Goal: Task Accomplishment & Management: Use online tool/utility

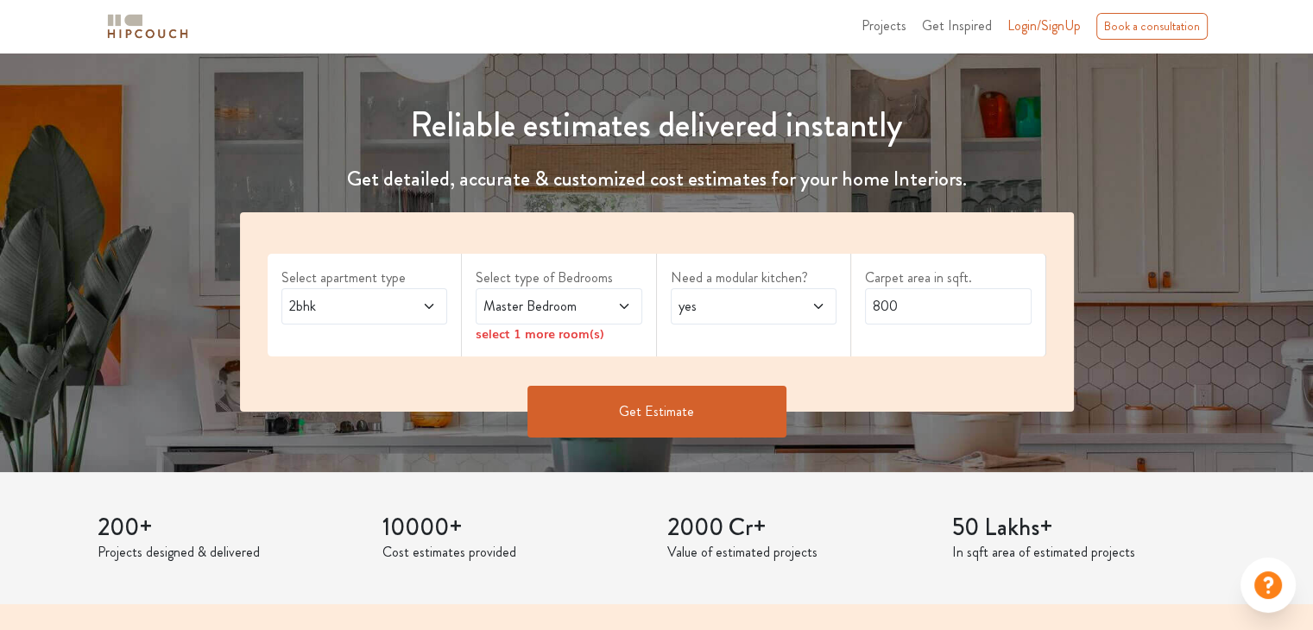
scroll to position [173, 0]
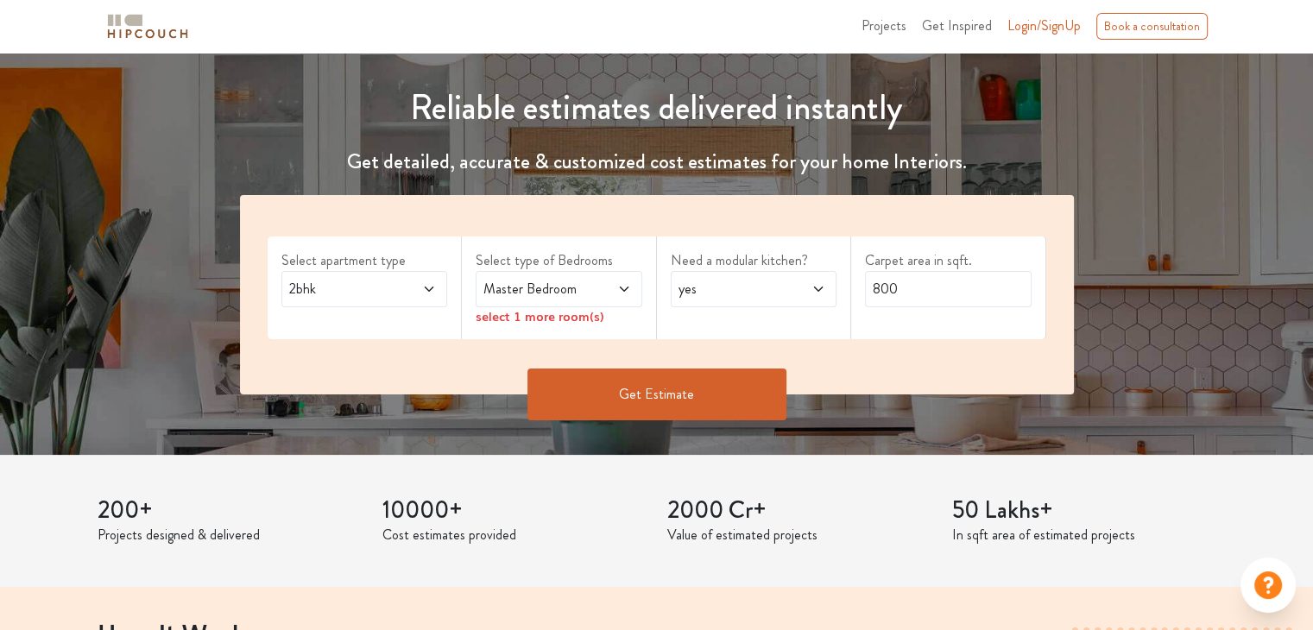
click at [368, 301] on div "2bhk" at bounding box center [364, 289] width 167 height 36
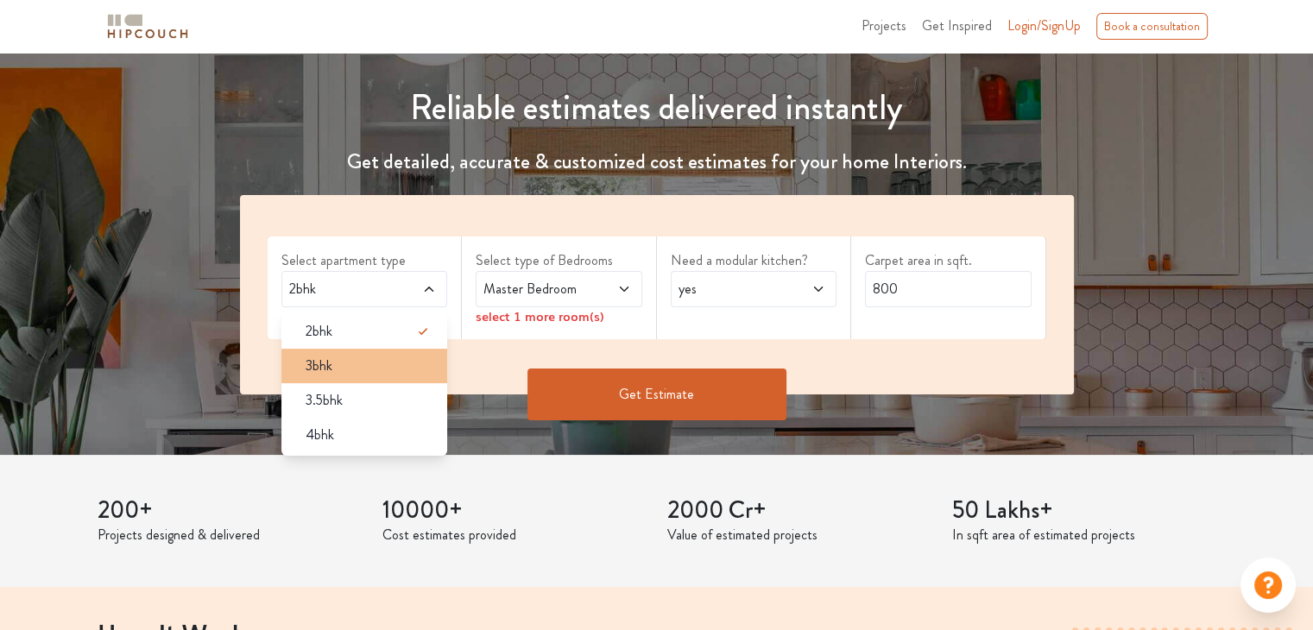
drag, startPoint x: 356, startPoint y: 374, endPoint x: 413, endPoint y: 346, distance: 63.3
click at [356, 374] on div "3bhk" at bounding box center [370, 366] width 156 height 21
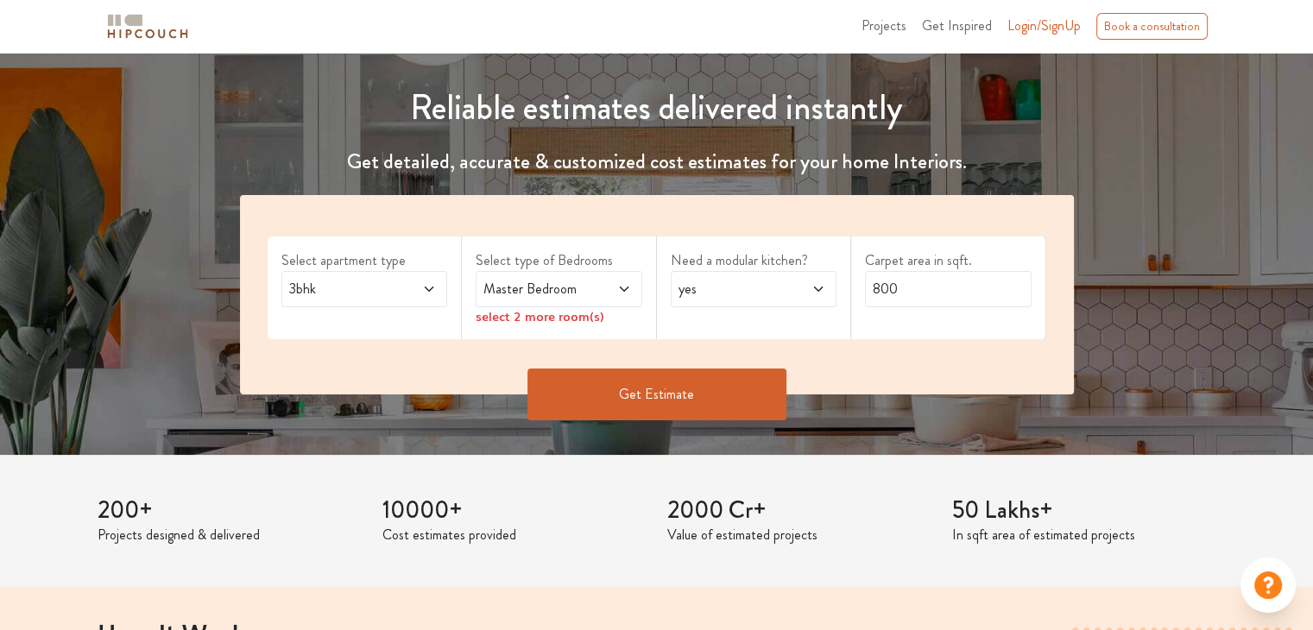
click at [595, 301] on div "Master Bedroom" at bounding box center [559, 289] width 167 height 36
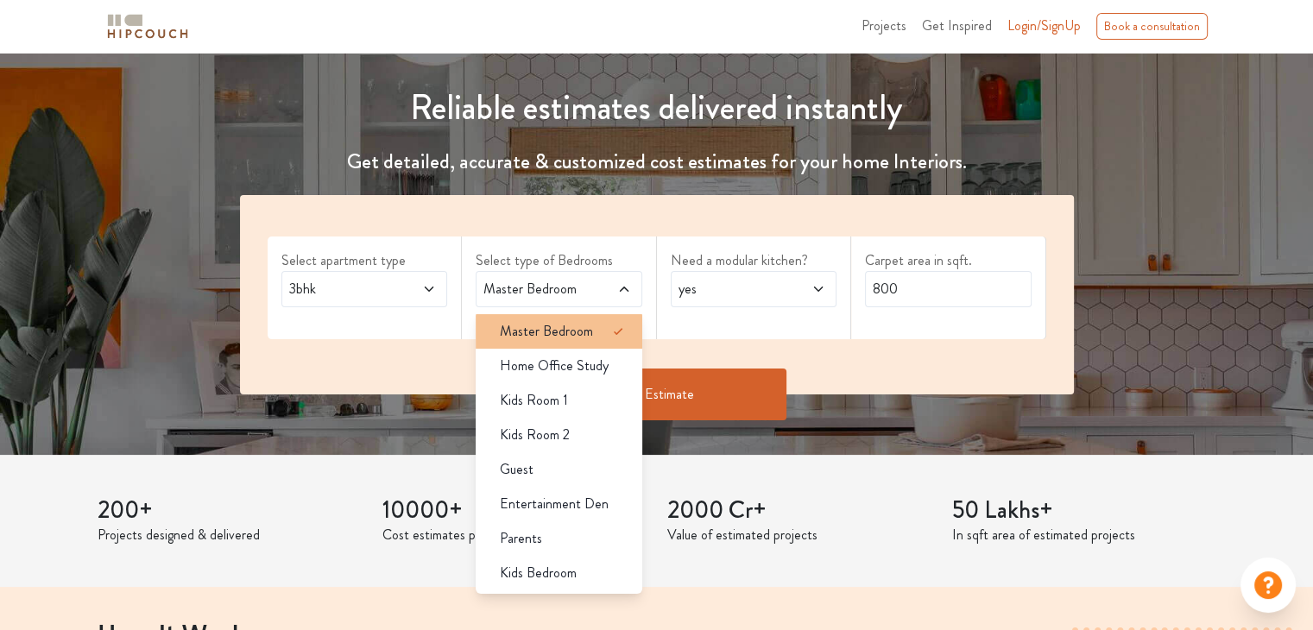
click at [509, 339] on span "Master Bedroom" at bounding box center [546, 331] width 93 height 21
click at [763, 297] on span "yes" at bounding box center [731, 289] width 113 height 21
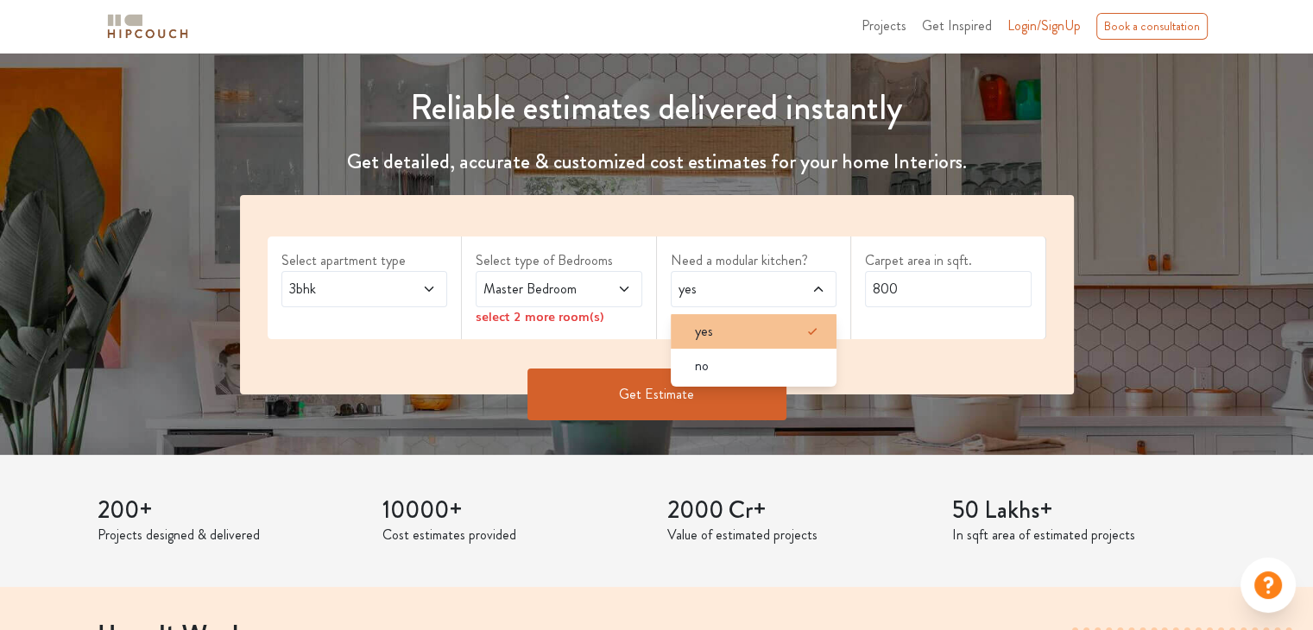
click at [749, 341] on li "yes" at bounding box center [754, 331] width 167 height 35
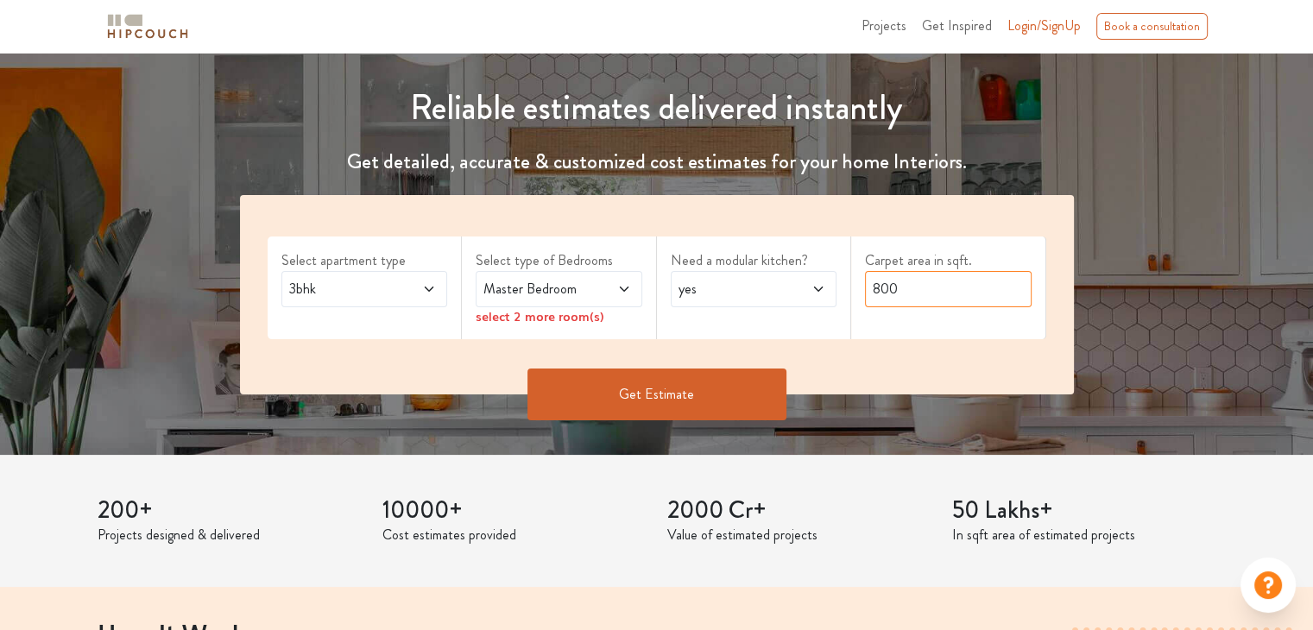
click at [872, 294] on input "800" at bounding box center [948, 289] width 167 height 36
drag, startPoint x: 913, startPoint y: 293, endPoint x: 848, endPoint y: 293, distance: 65.6
click at [848, 293] on div "Select apartment type 3bhk Select type of Bedrooms Master Bedroom select 2 more…" at bounding box center [657, 294] width 834 height 199
type input "2000"
click at [692, 393] on button "Get Estimate" at bounding box center [656, 395] width 259 height 52
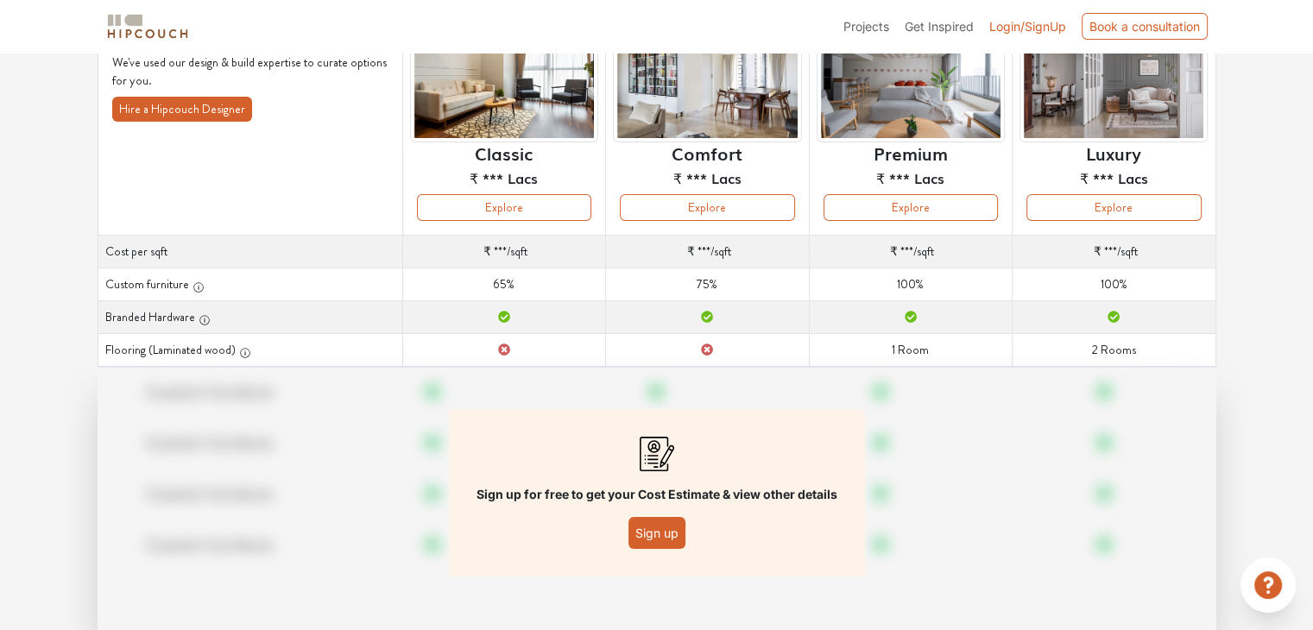
scroll to position [173, 0]
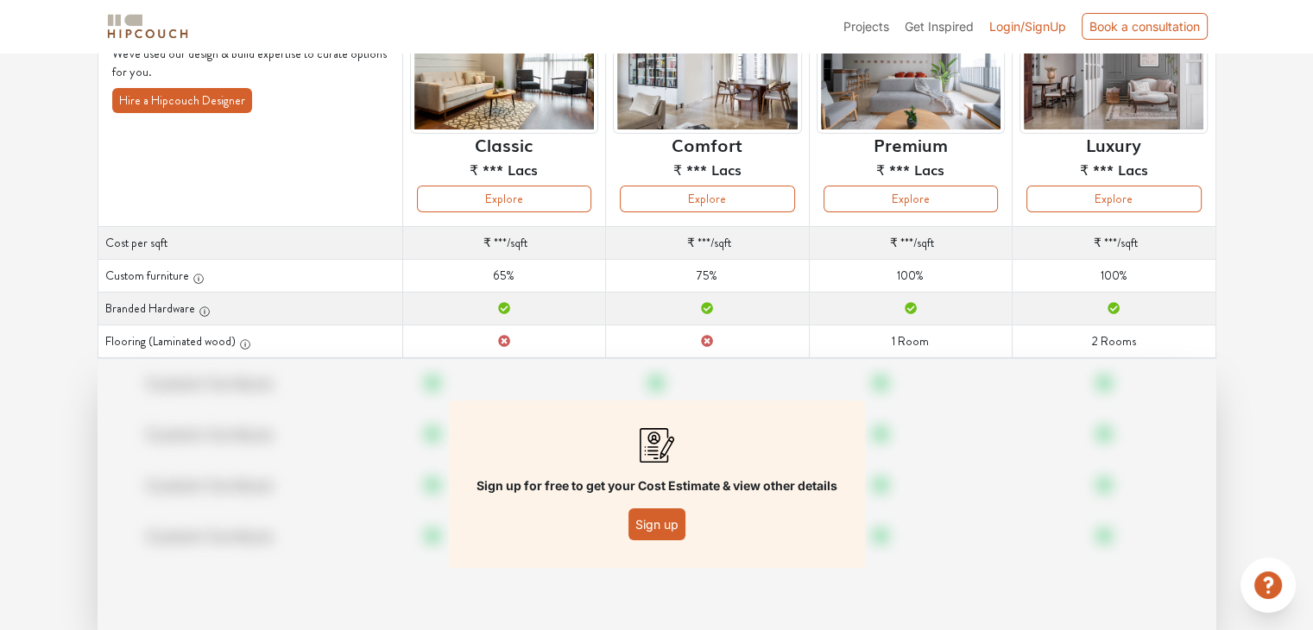
click at [651, 526] on button "Sign up" at bounding box center [657, 525] width 57 height 32
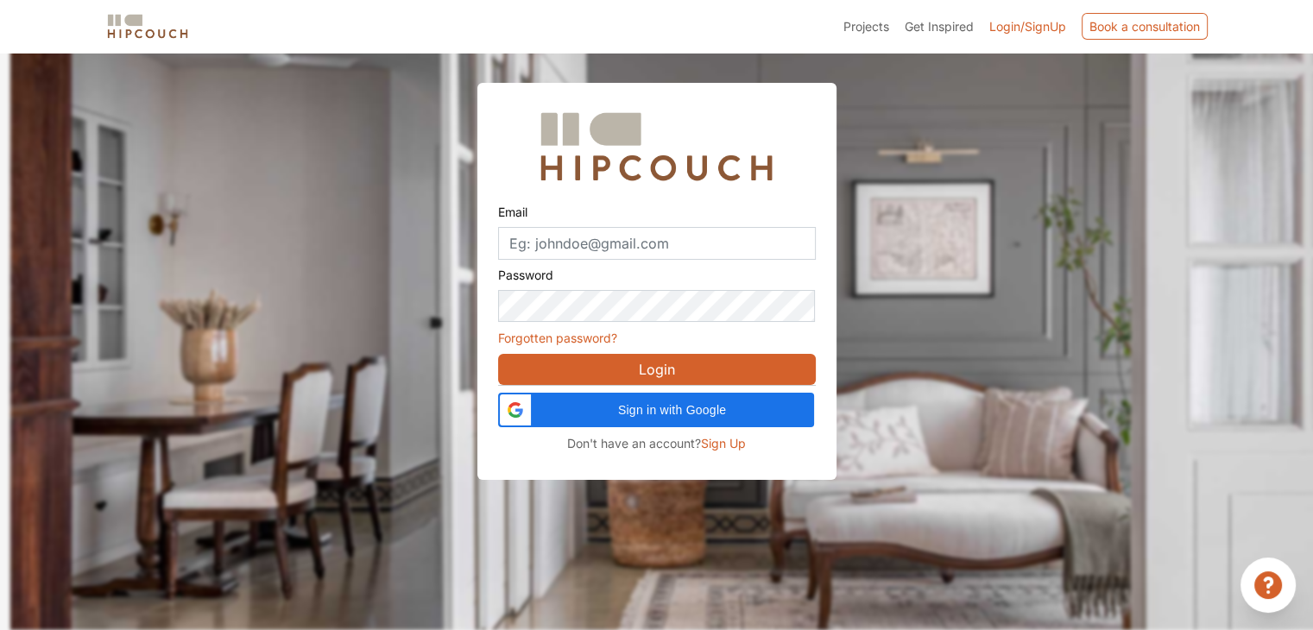
scroll to position [52, 0]
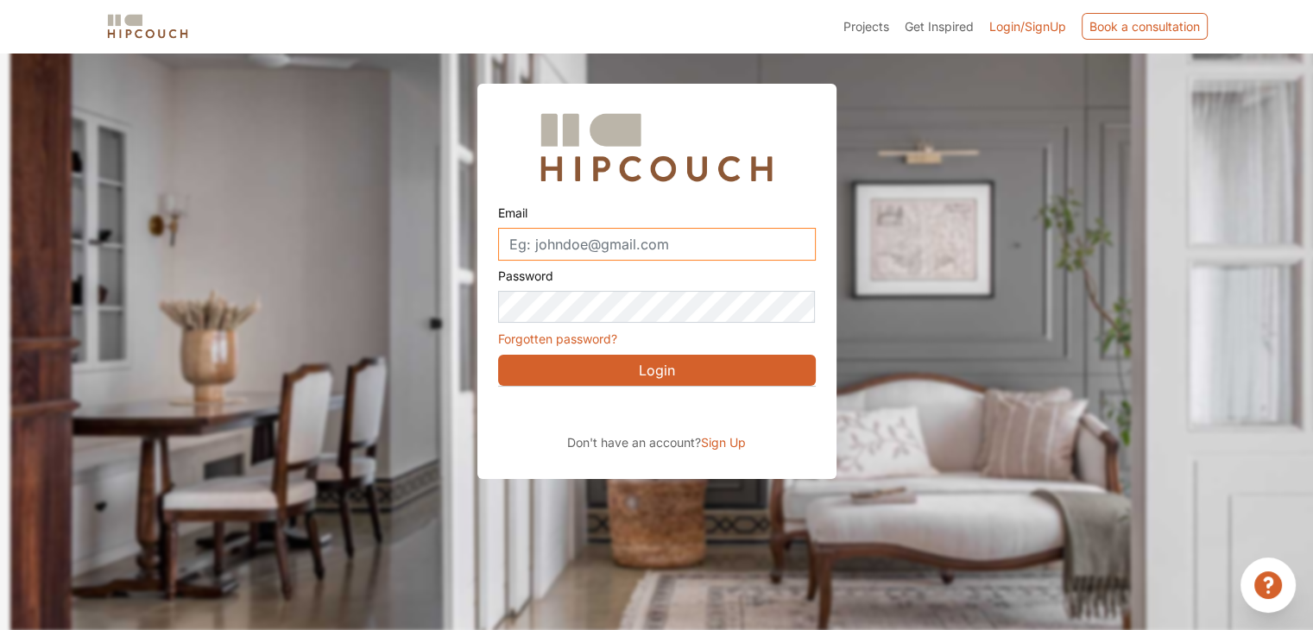
click at [639, 246] on input "Email" at bounding box center [657, 244] width 318 height 33
type input "jsanskriti3101@gmail.com"
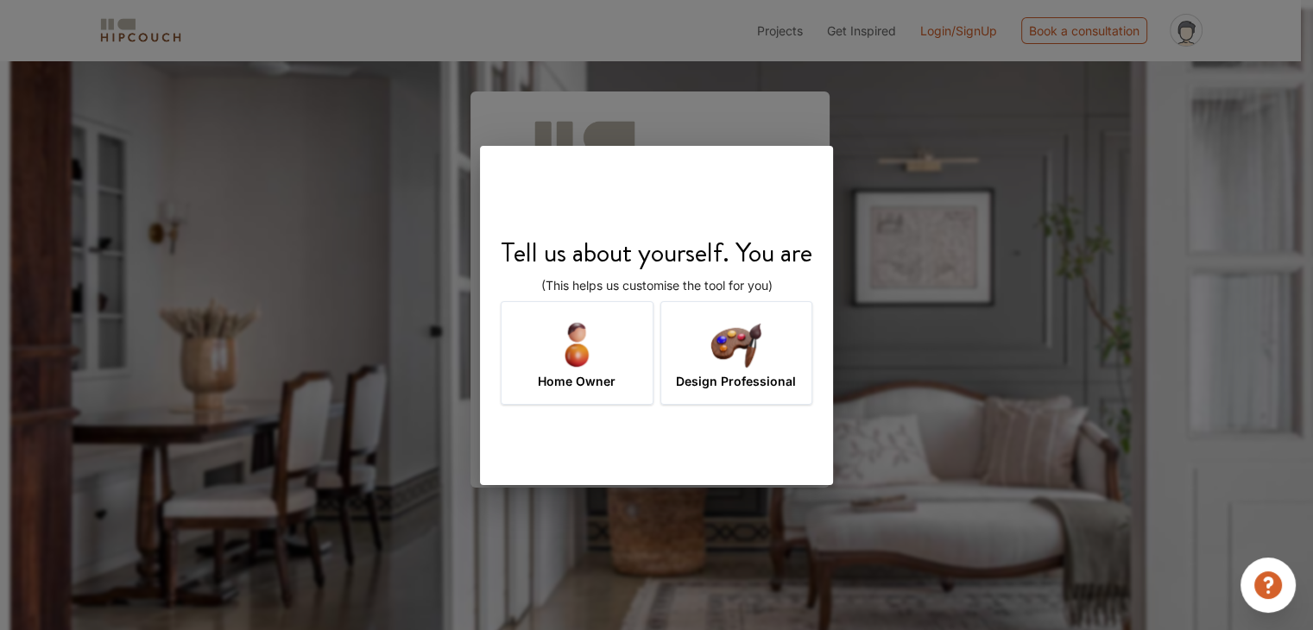
scroll to position [60, 0]
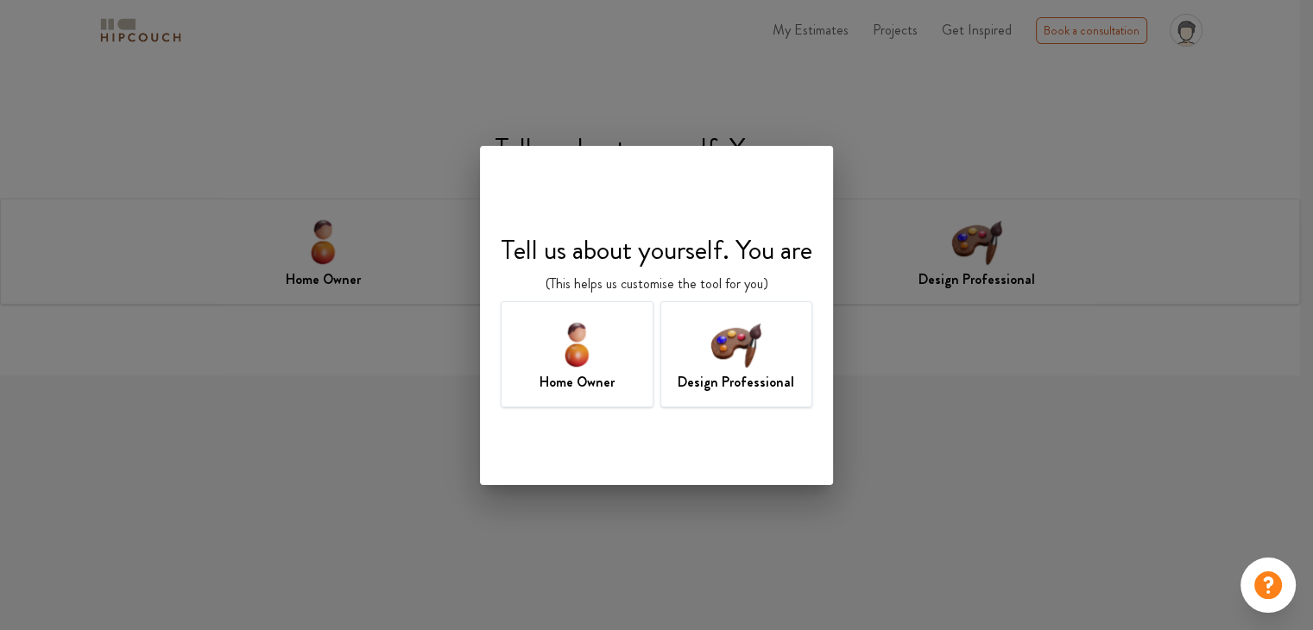
click at [719, 351] on img at bounding box center [736, 344] width 56 height 56
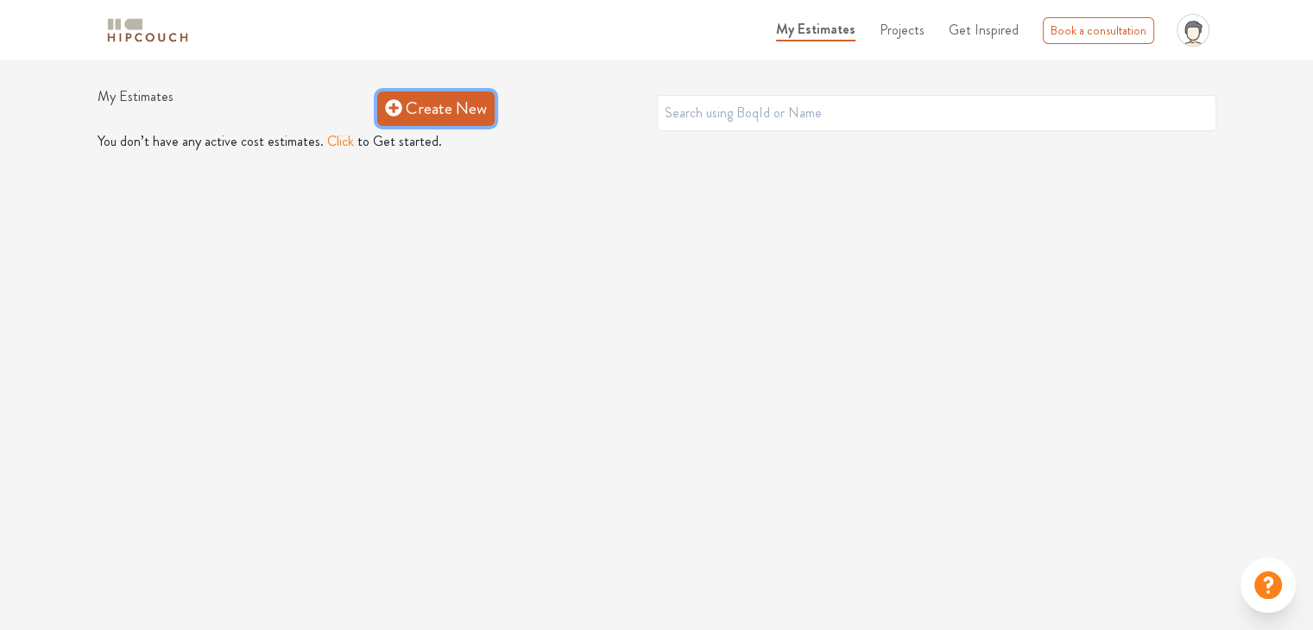
click at [456, 104] on link "Create New" at bounding box center [435, 109] width 117 height 35
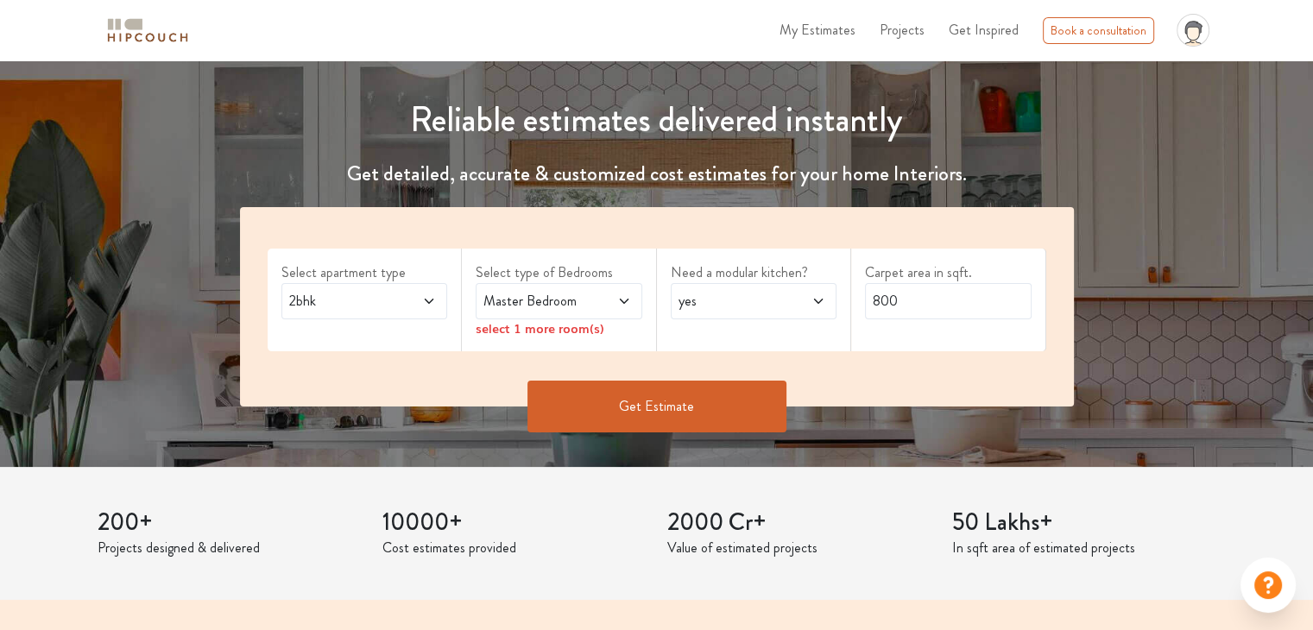
scroll to position [173, 0]
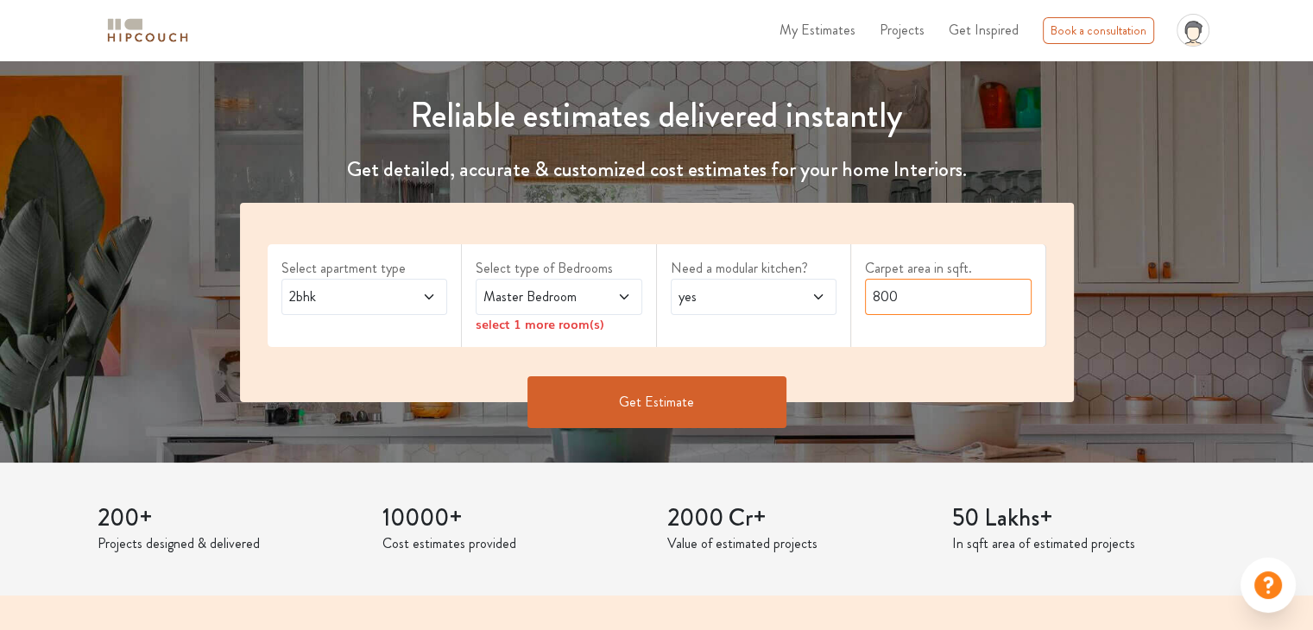
drag, startPoint x: 850, startPoint y: 299, endPoint x: 832, endPoint y: 298, distance: 18.2
click at [832, 298] on div "Select apartment type 2bhk Select type of Bedrooms Master Bedroom select 1 more…" at bounding box center [657, 302] width 834 height 199
type input "2000"
click at [578, 434] on div "Get Estimate" at bounding box center [657, 428] width 855 height 52
click at [584, 407] on button "Get Estimate" at bounding box center [656, 402] width 259 height 52
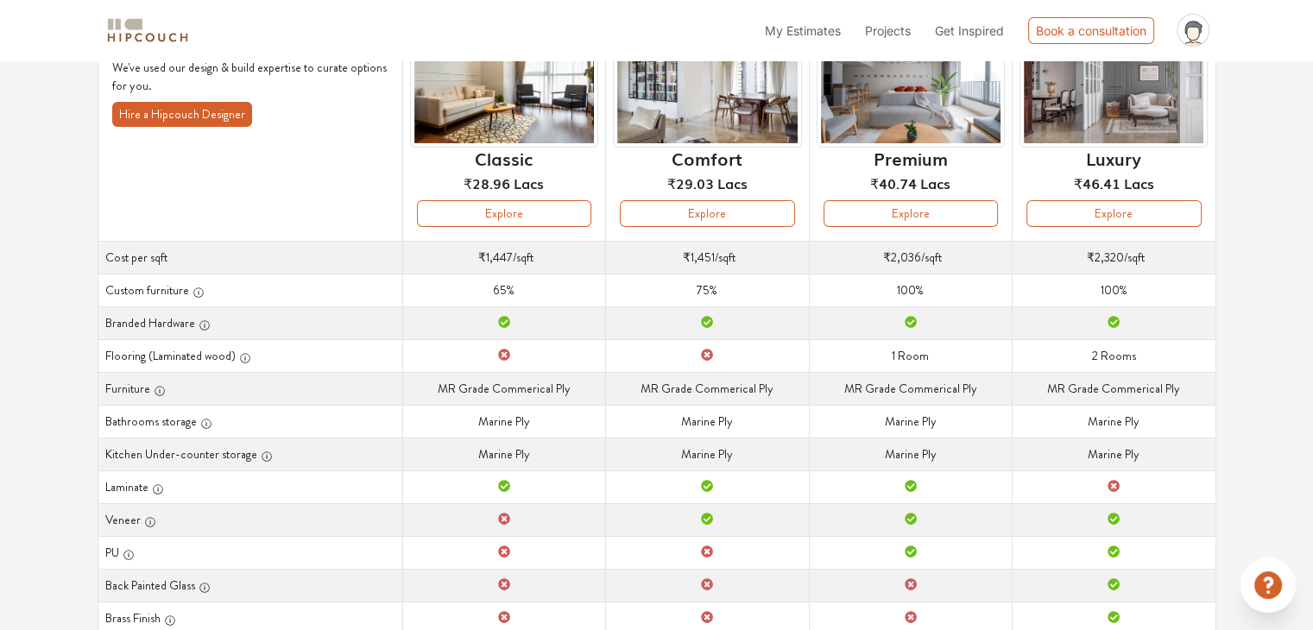
scroll to position [173, 0]
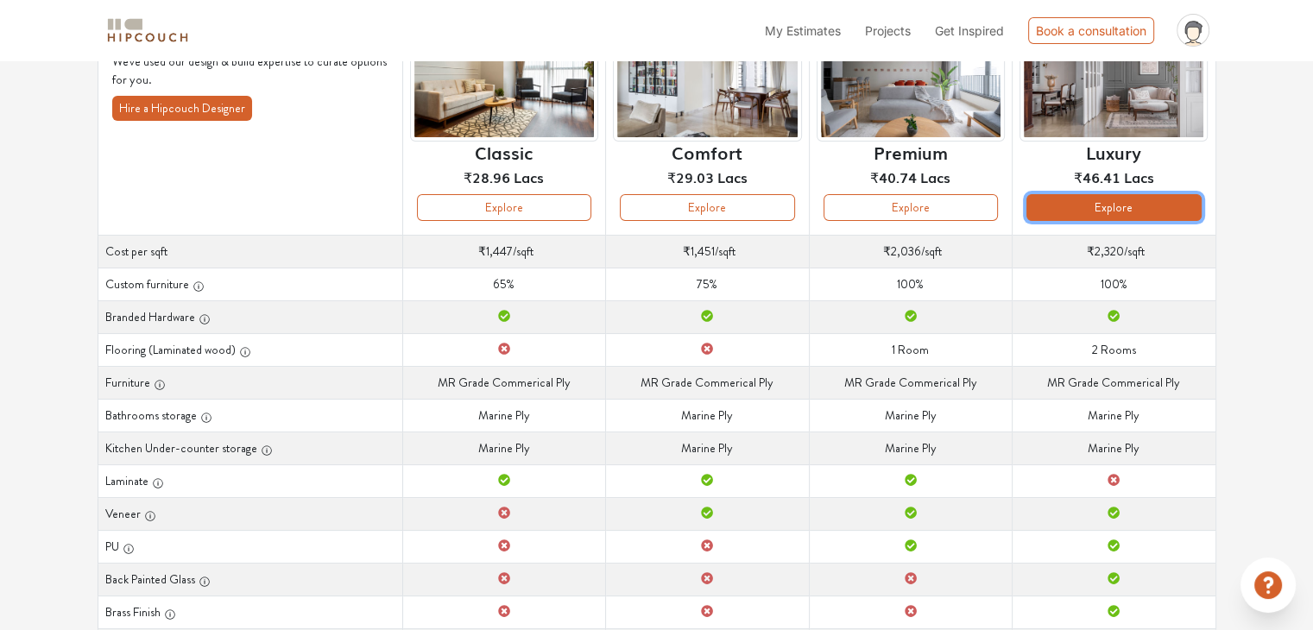
click at [1071, 199] on button "Explore" at bounding box center [1114, 207] width 174 height 27
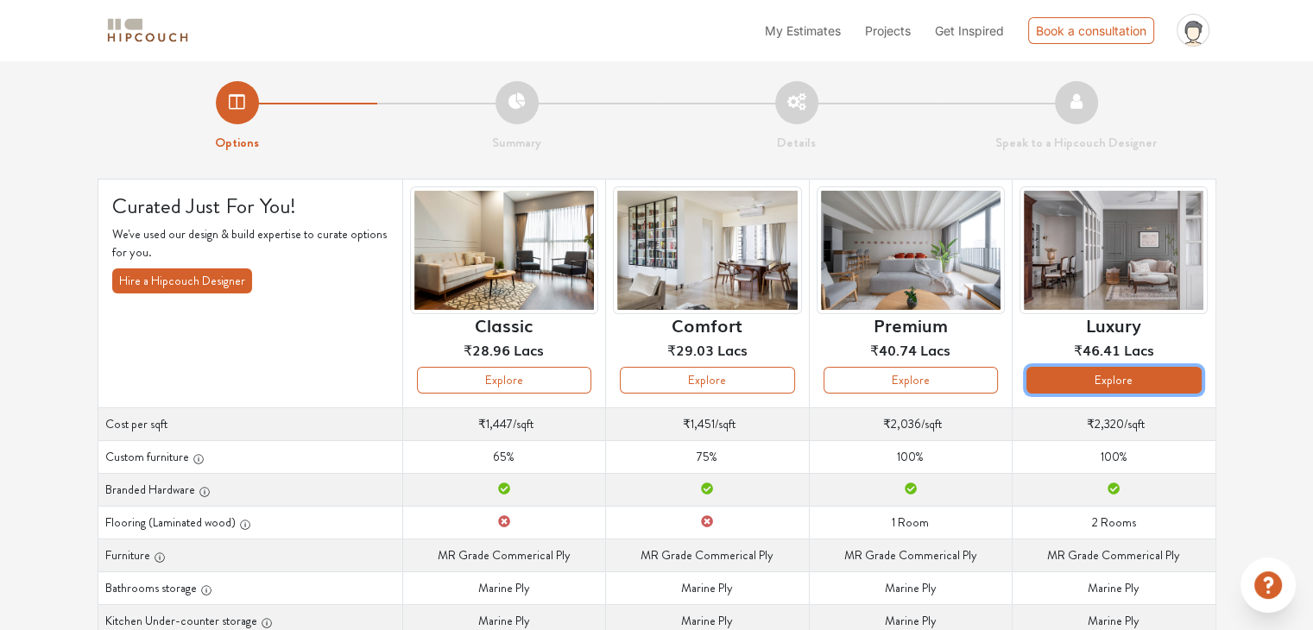
click at [1134, 383] on button "Explore" at bounding box center [1114, 380] width 174 height 27
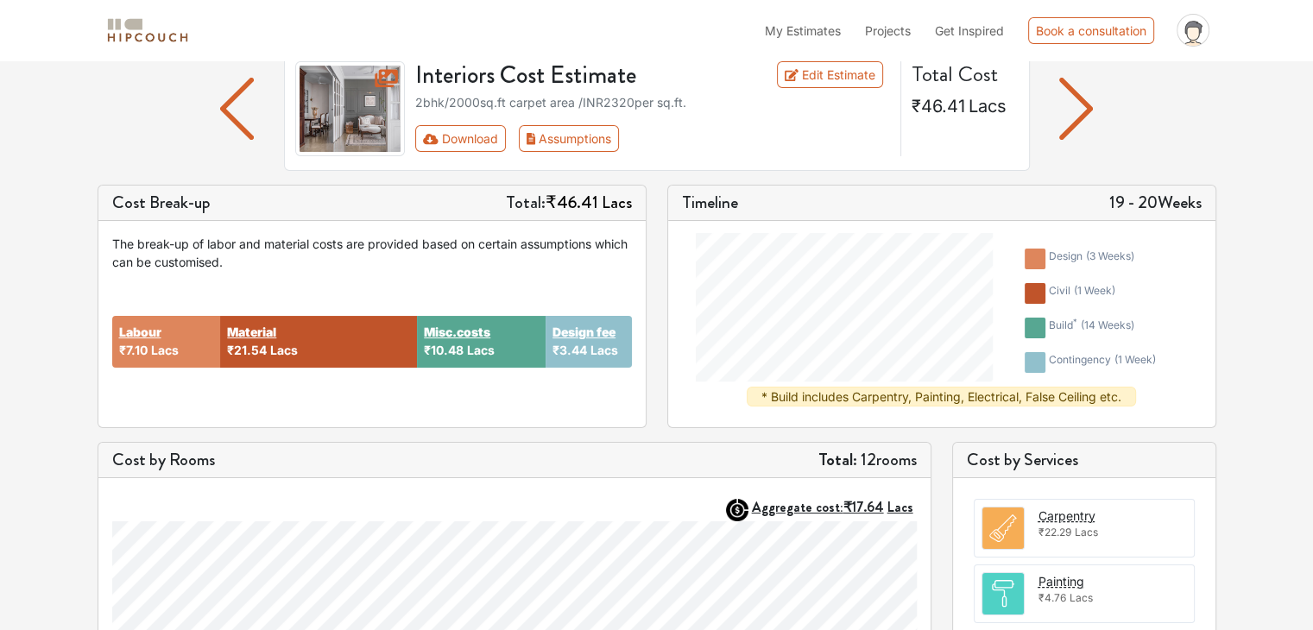
scroll to position [129, 0]
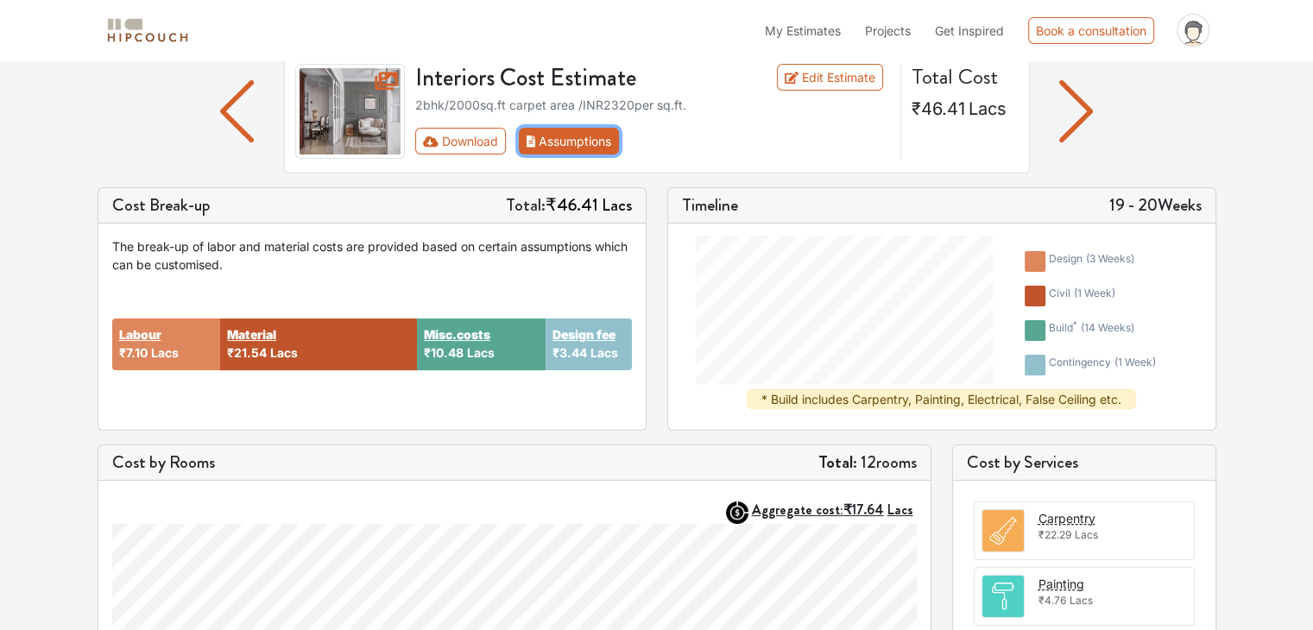
click at [537, 140] on button "Assumptions" at bounding box center [569, 141] width 101 height 27
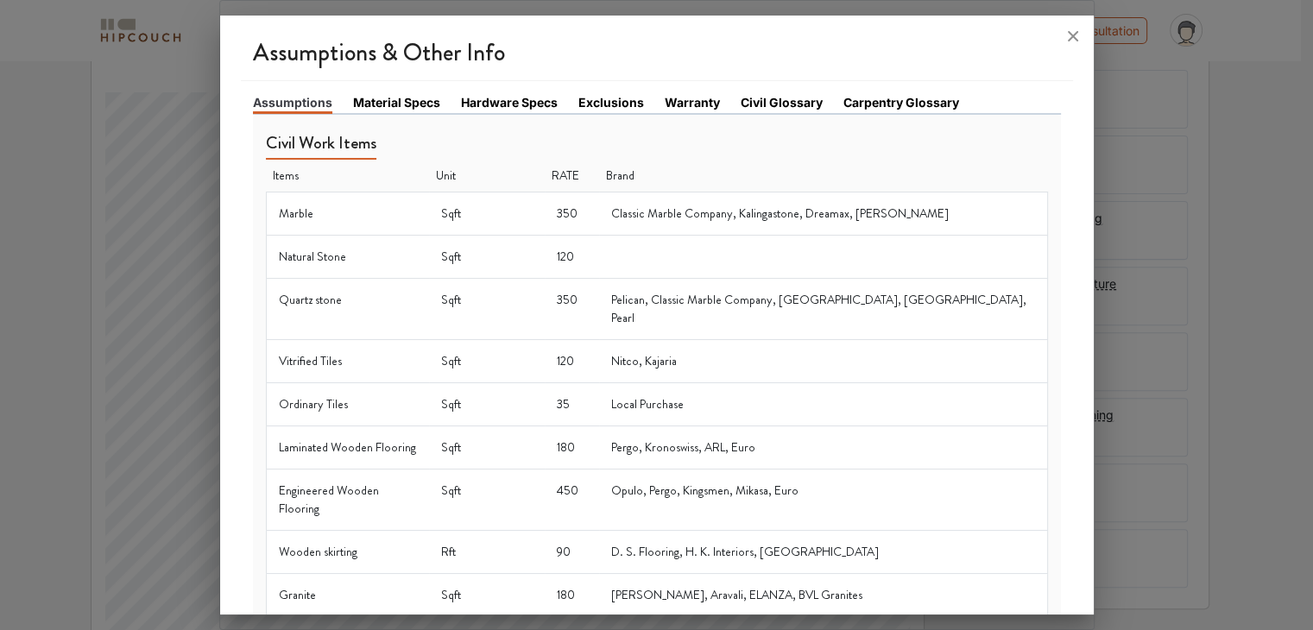
scroll to position [0, 0]
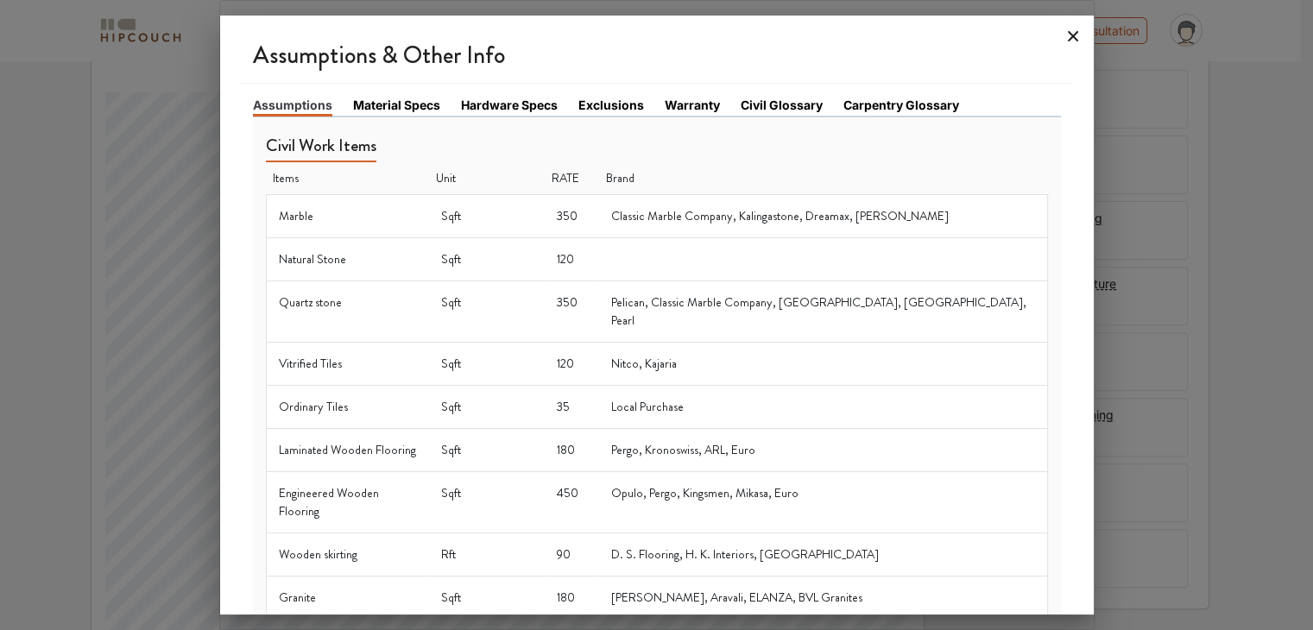
click at [1068, 32] on icon at bounding box center [1073, 36] width 10 height 10
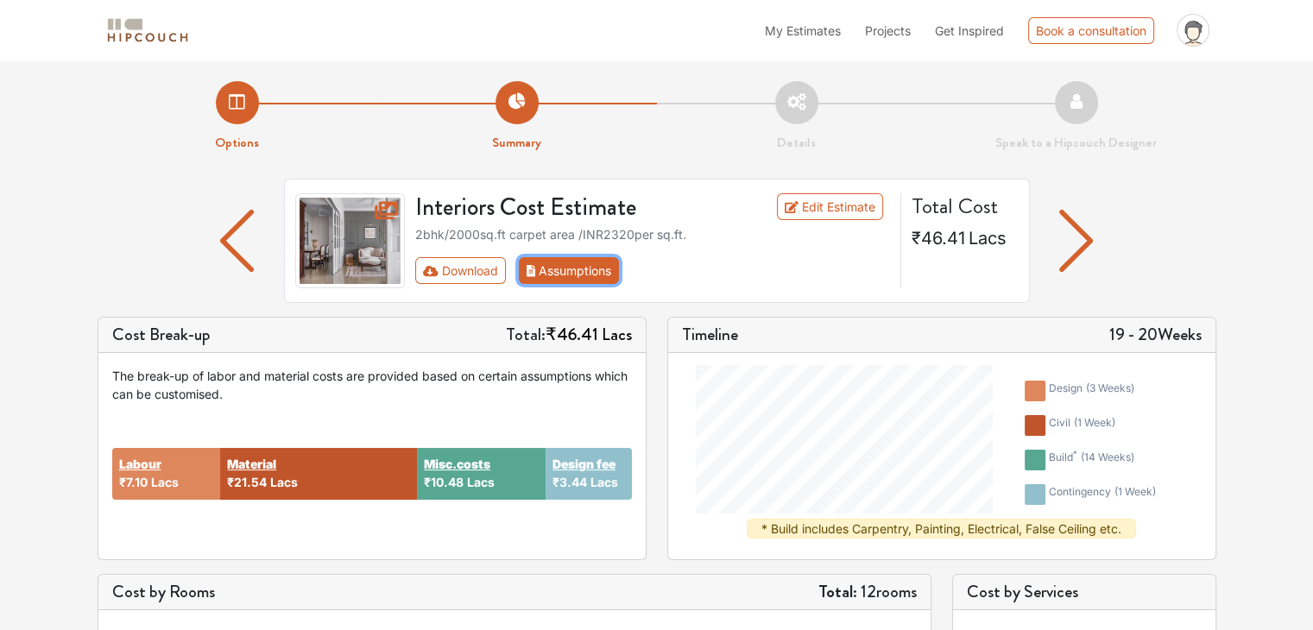
click at [599, 274] on button "Assumptions" at bounding box center [569, 270] width 101 height 27
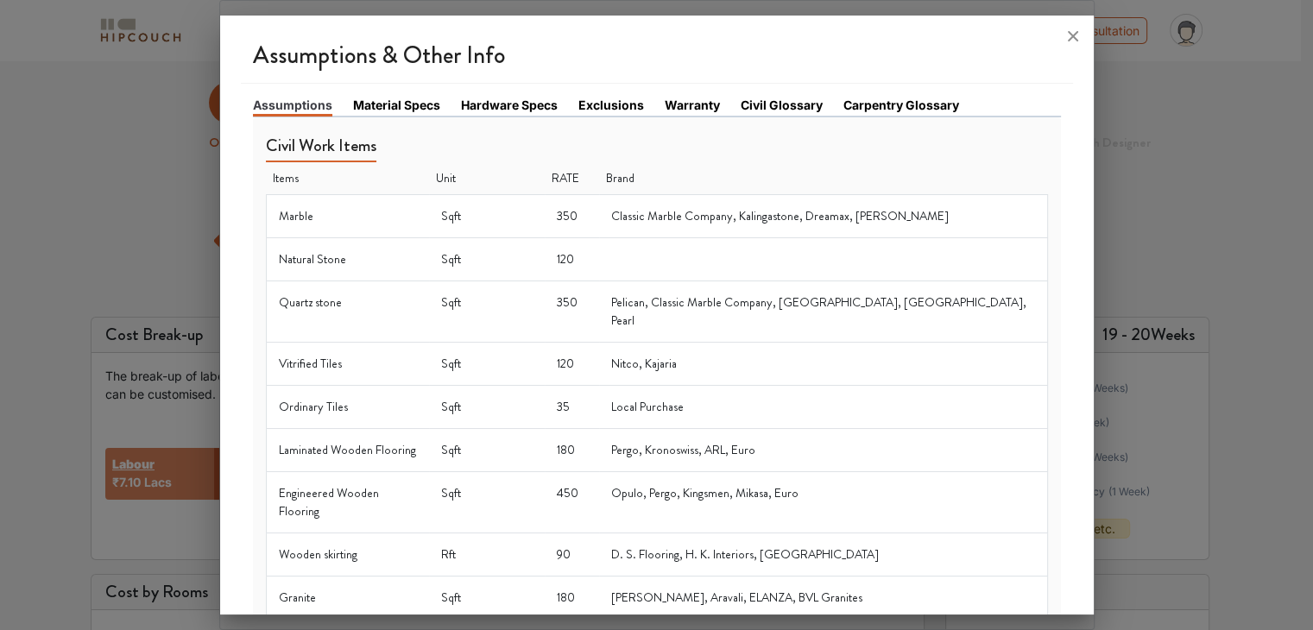
click at [395, 101] on link "Material Specs" at bounding box center [396, 105] width 87 height 18
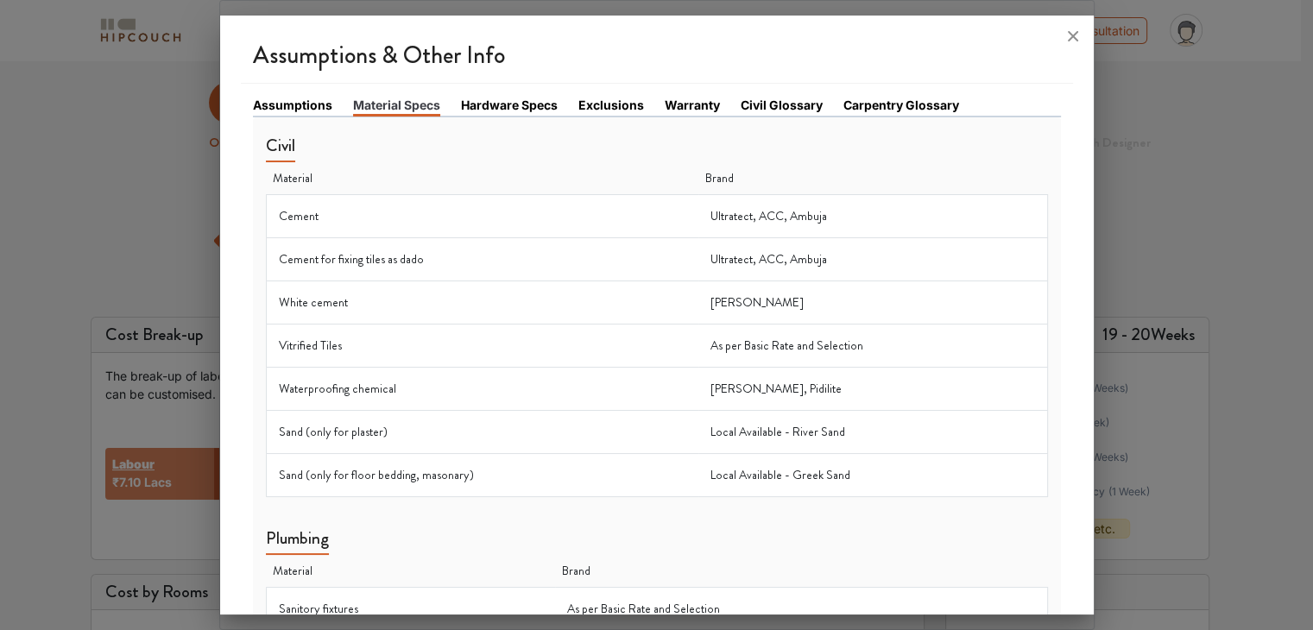
click at [516, 102] on link "Hardware Specs" at bounding box center [509, 105] width 97 height 18
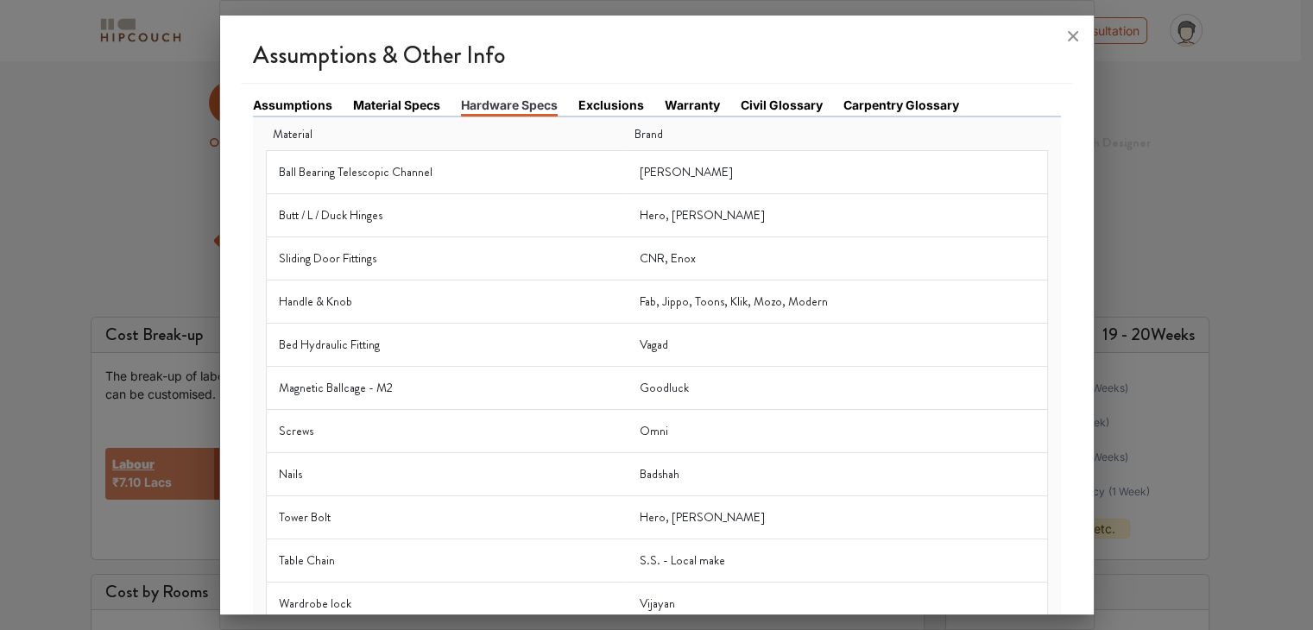
click at [610, 101] on link "Exclusions" at bounding box center [611, 105] width 66 height 18
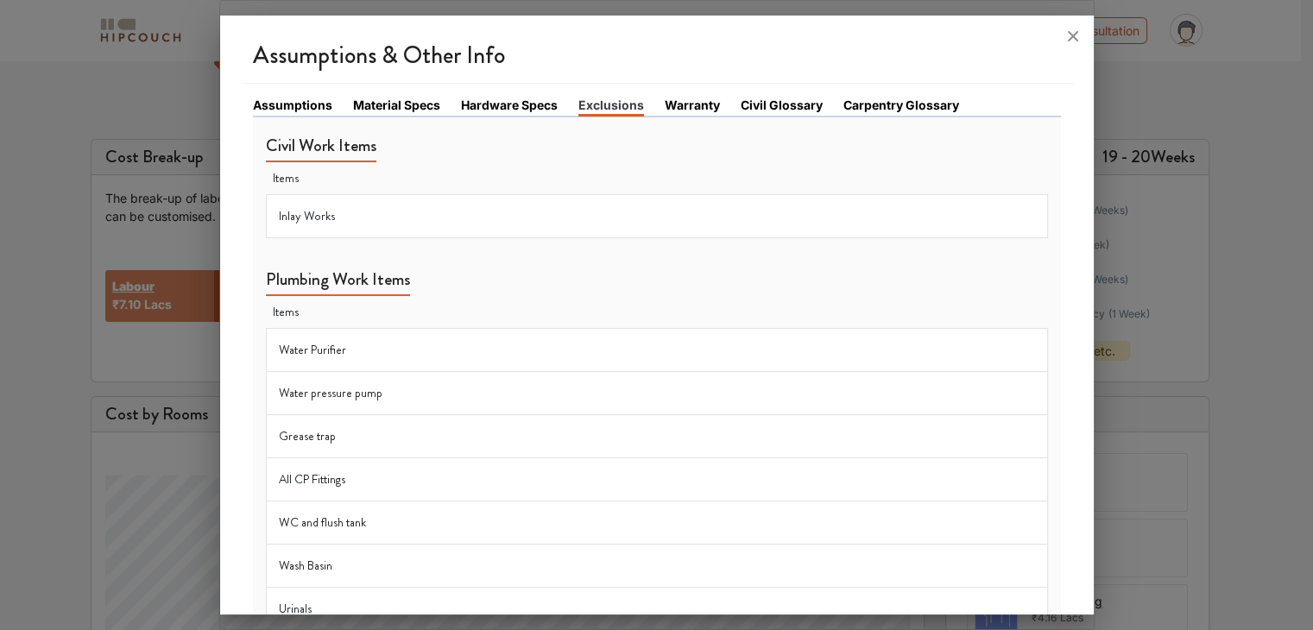
scroll to position [173, 0]
click at [707, 102] on link "Warranty" at bounding box center [692, 105] width 55 height 18
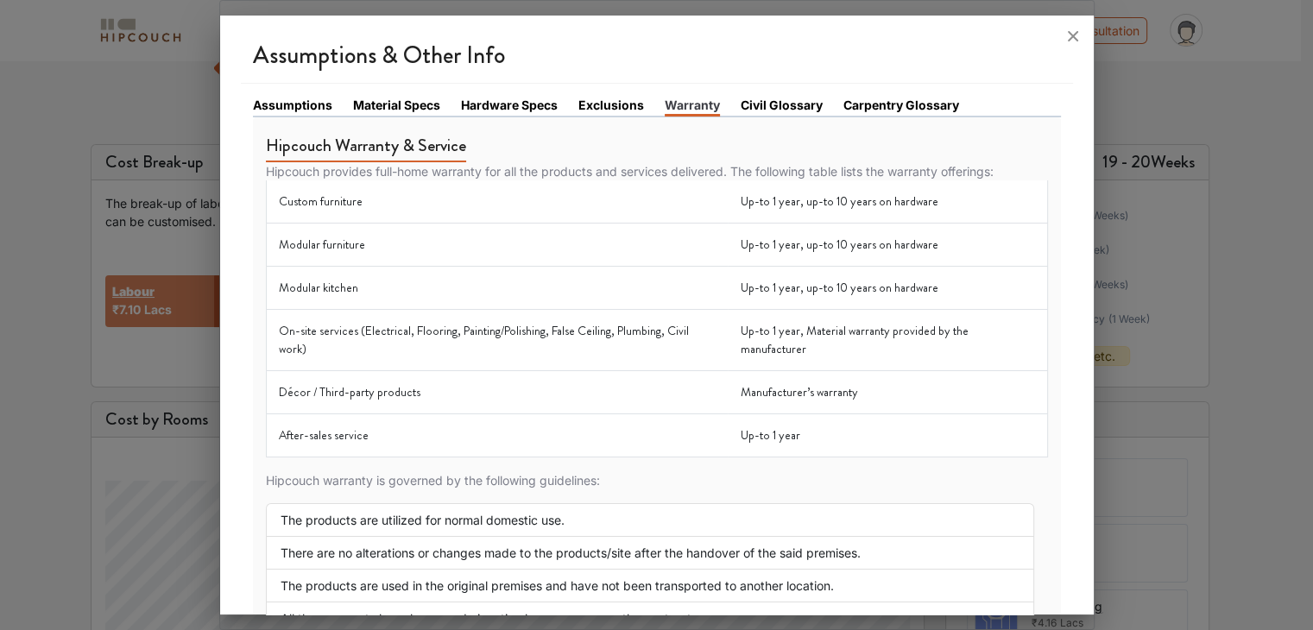
click at [781, 101] on link "Civil Glossary" at bounding box center [782, 105] width 82 height 18
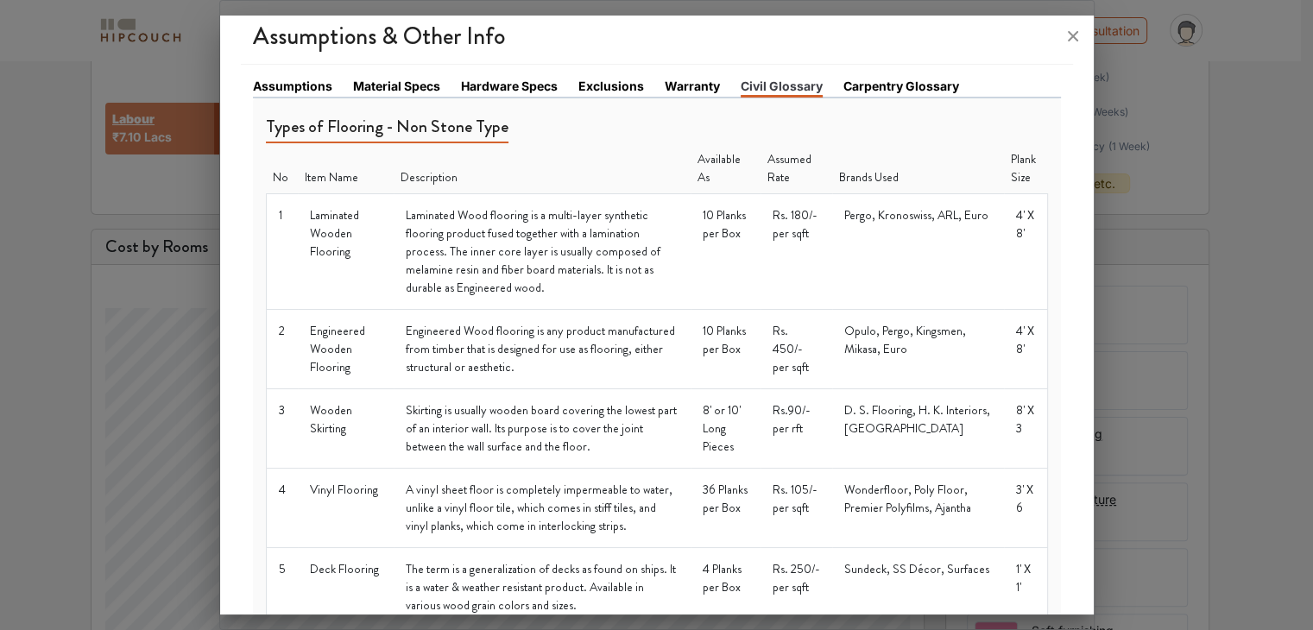
scroll to position [0, 0]
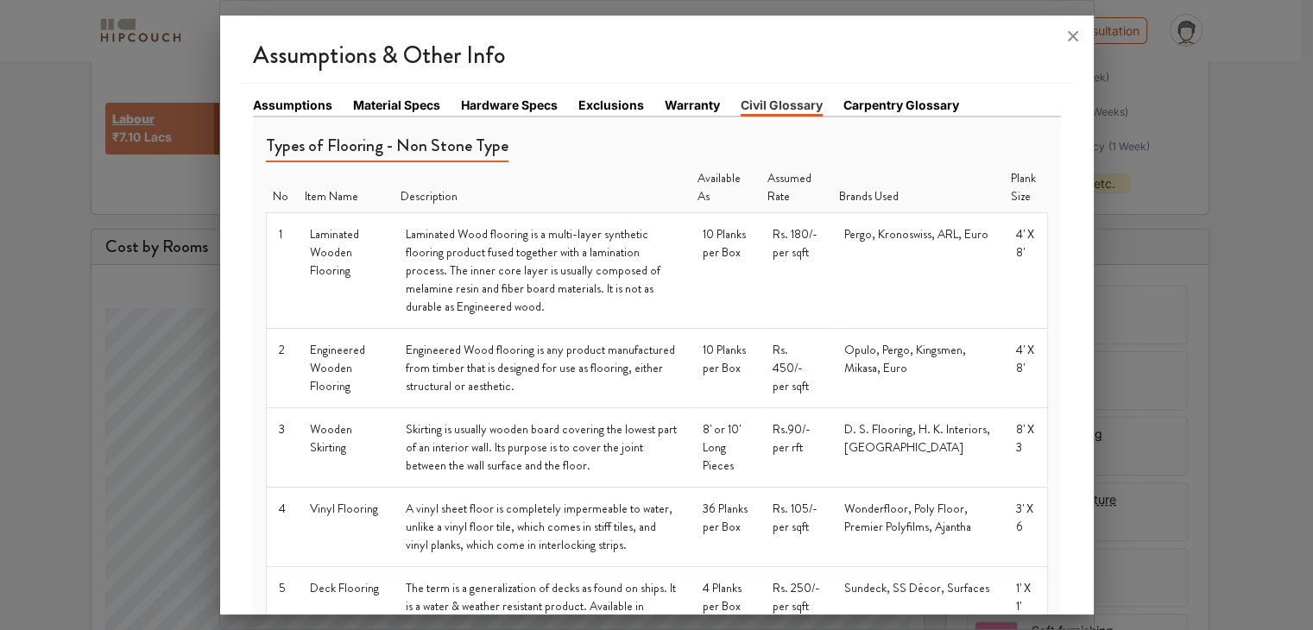
click at [894, 104] on link "Carpentry Glossary" at bounding box center [901, 105] width 116 height 18
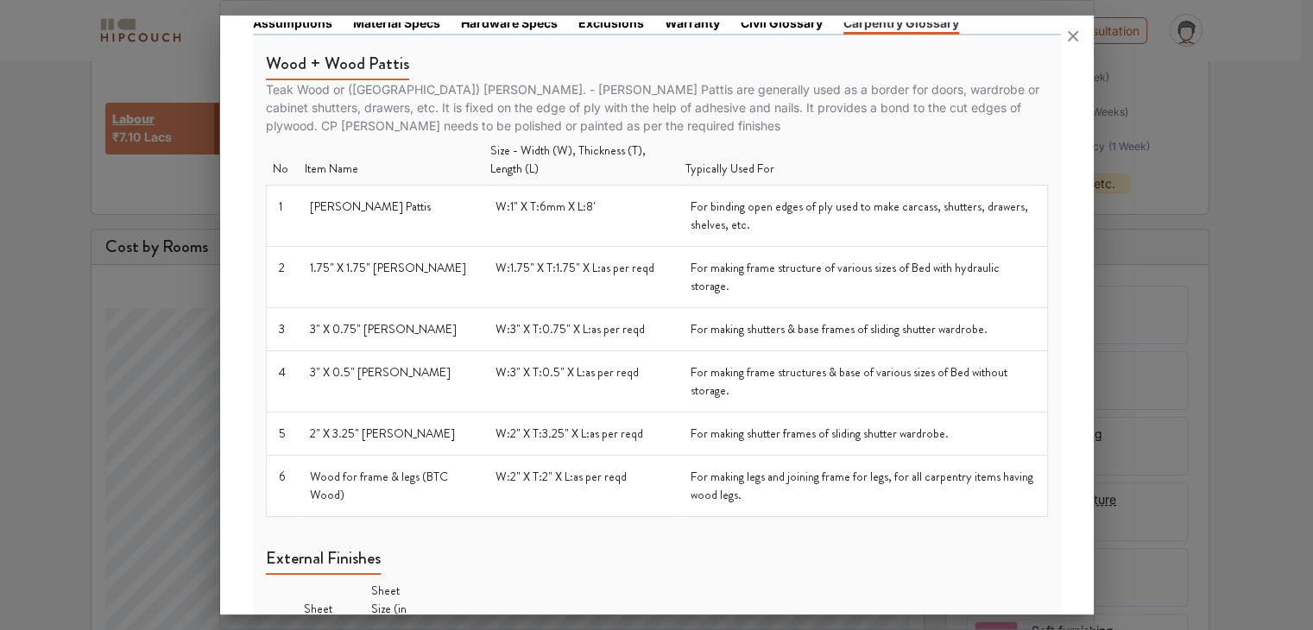
scroll to position [86, 0]
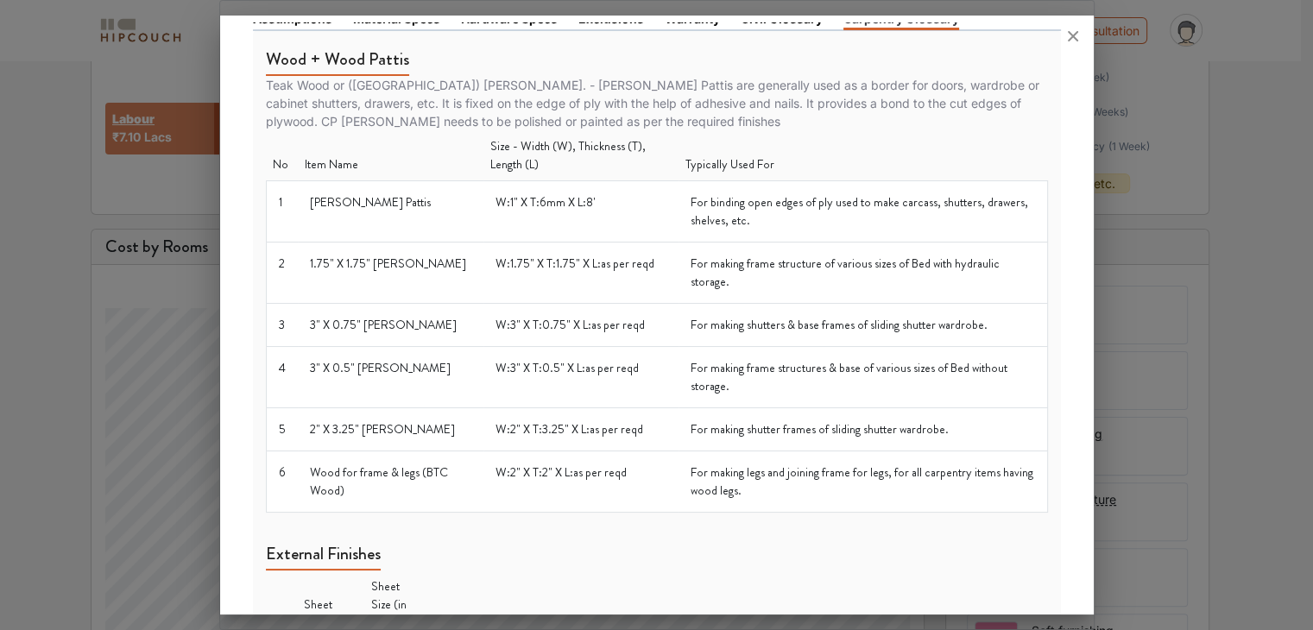
click at [1213, 289] on div at bounding box center [656, 315] width 1313 height 630
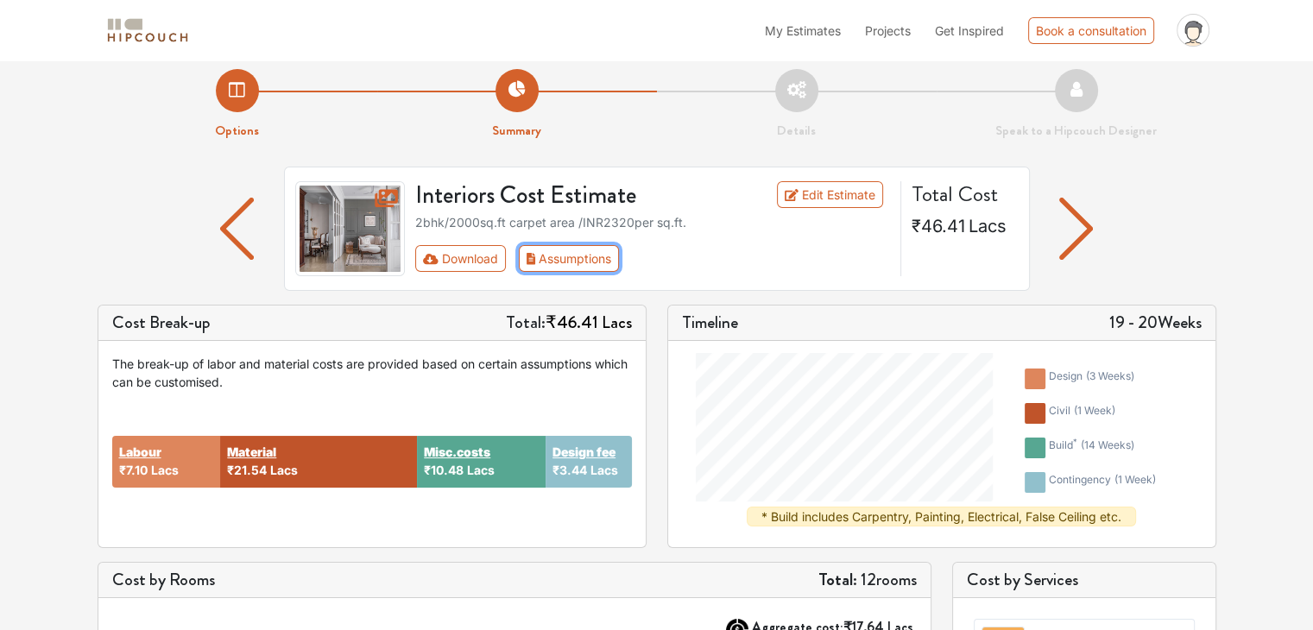
scroll to position [0, 0]
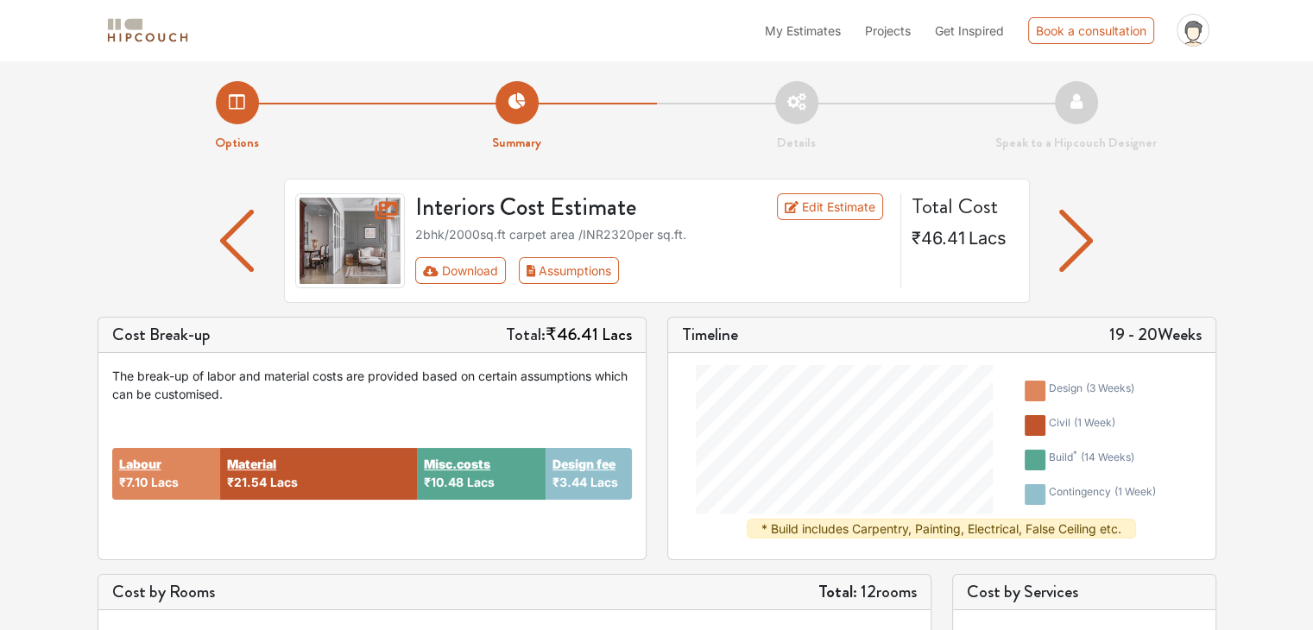
click at [124, 19] on img at bounding box center [147, 31] width 86 height 30
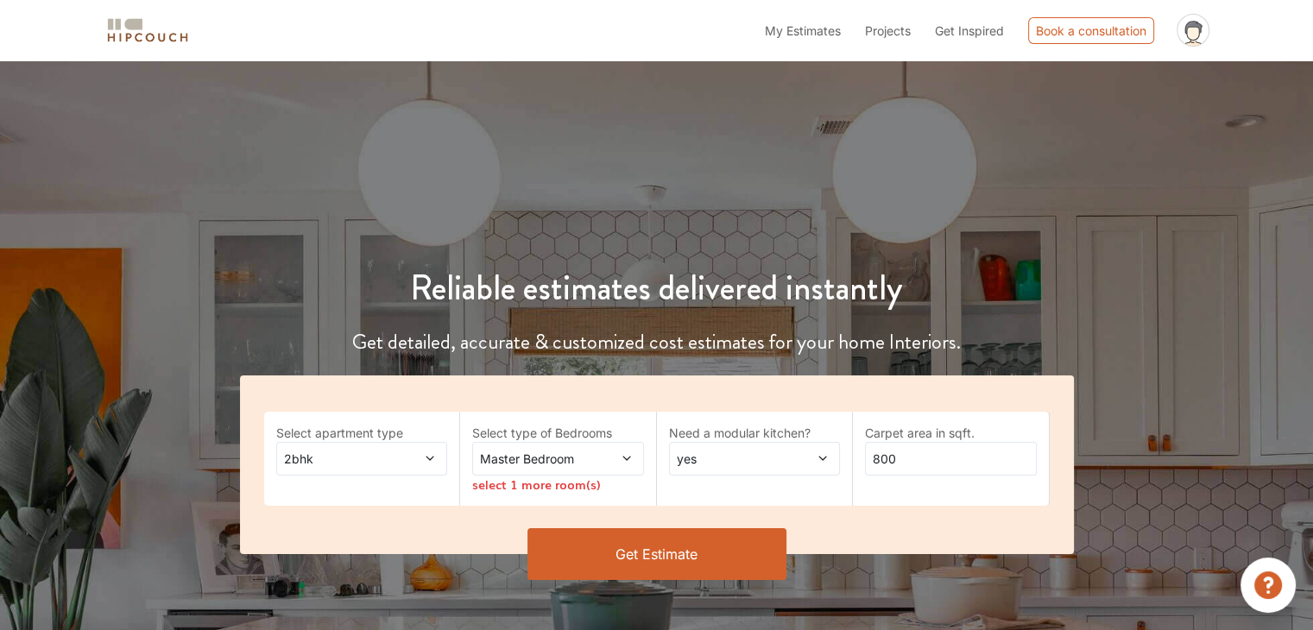
click at [408, 460] on span at bounding box center [416, 459] width 39 height 18
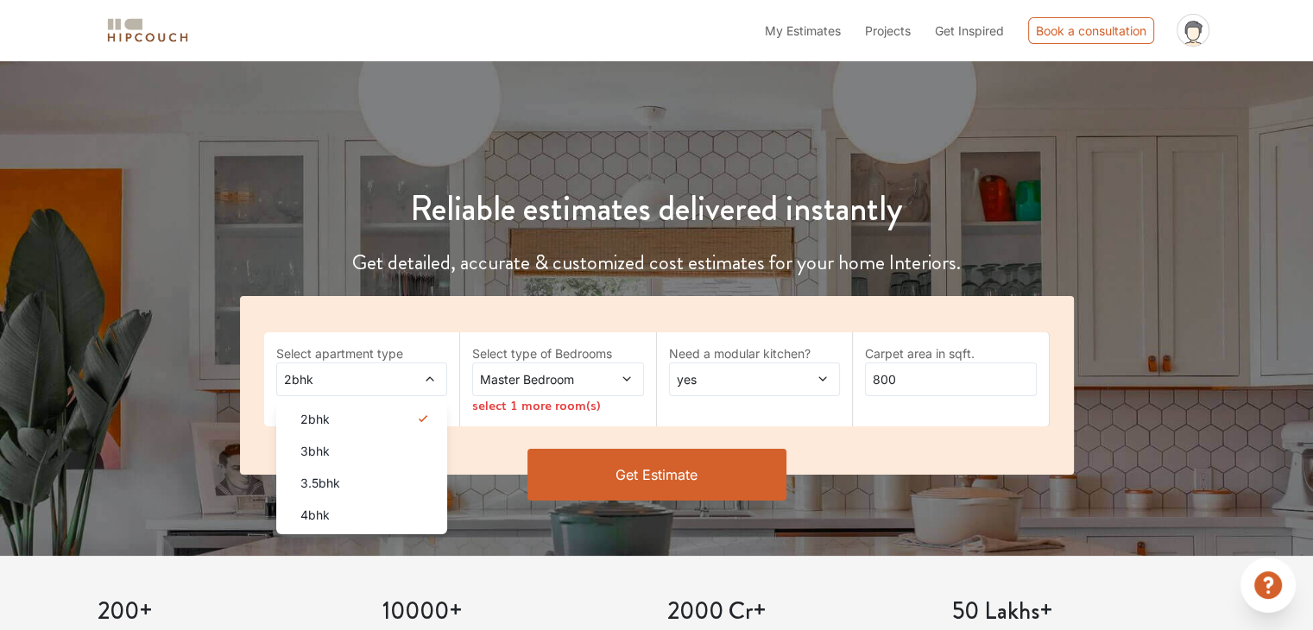
scroll to position [86, 0]
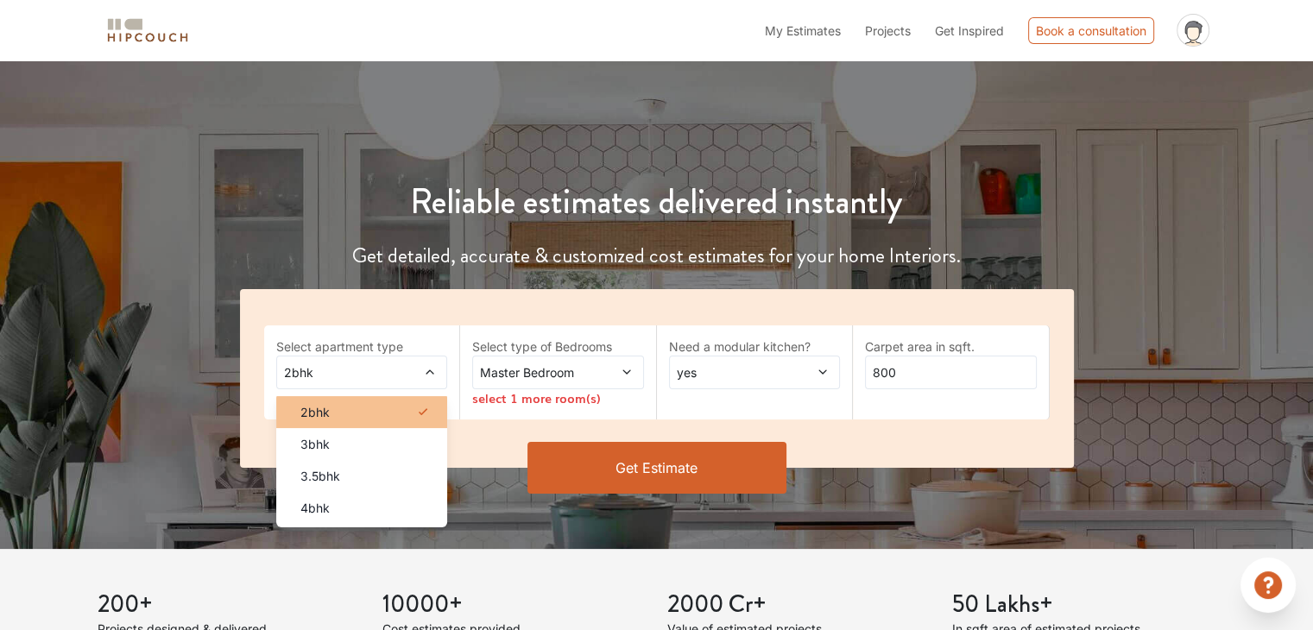
click at [394, 408] on div "2bhk" at bounding box center [367, 412] width 161 height 18
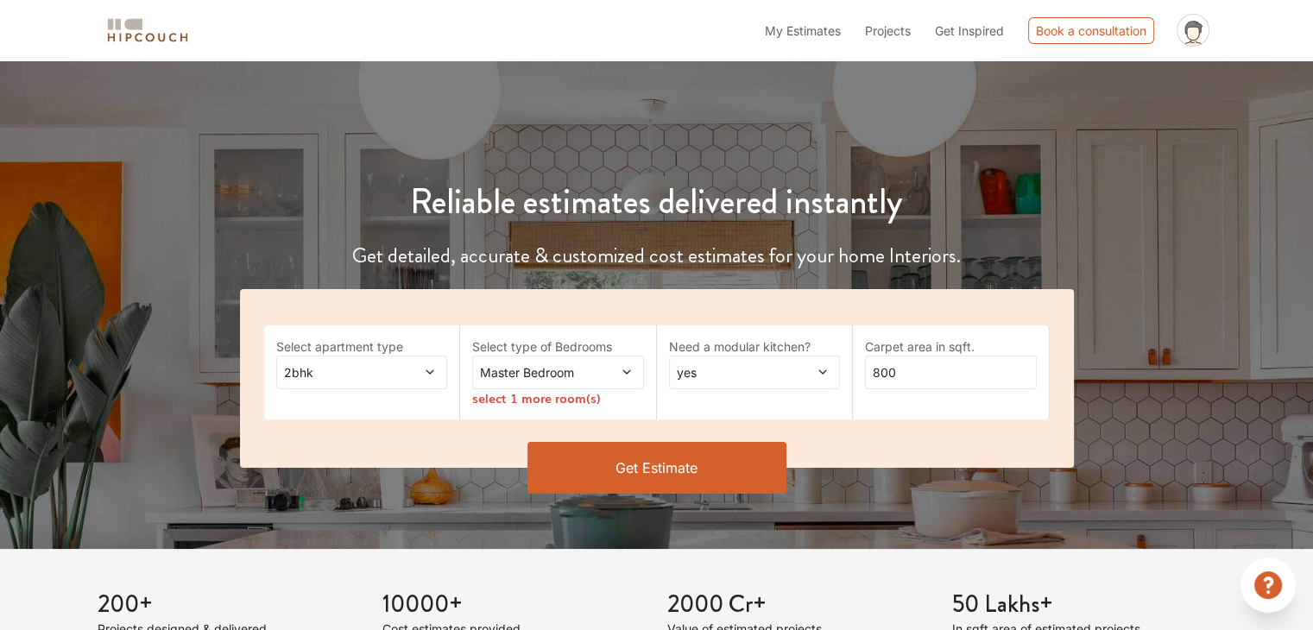
click at [770, 277] on div "Reliable estimates delivered instantly Get detailed, accurate & customized cost…" at bounding box center [656, 330] width 875 height 380
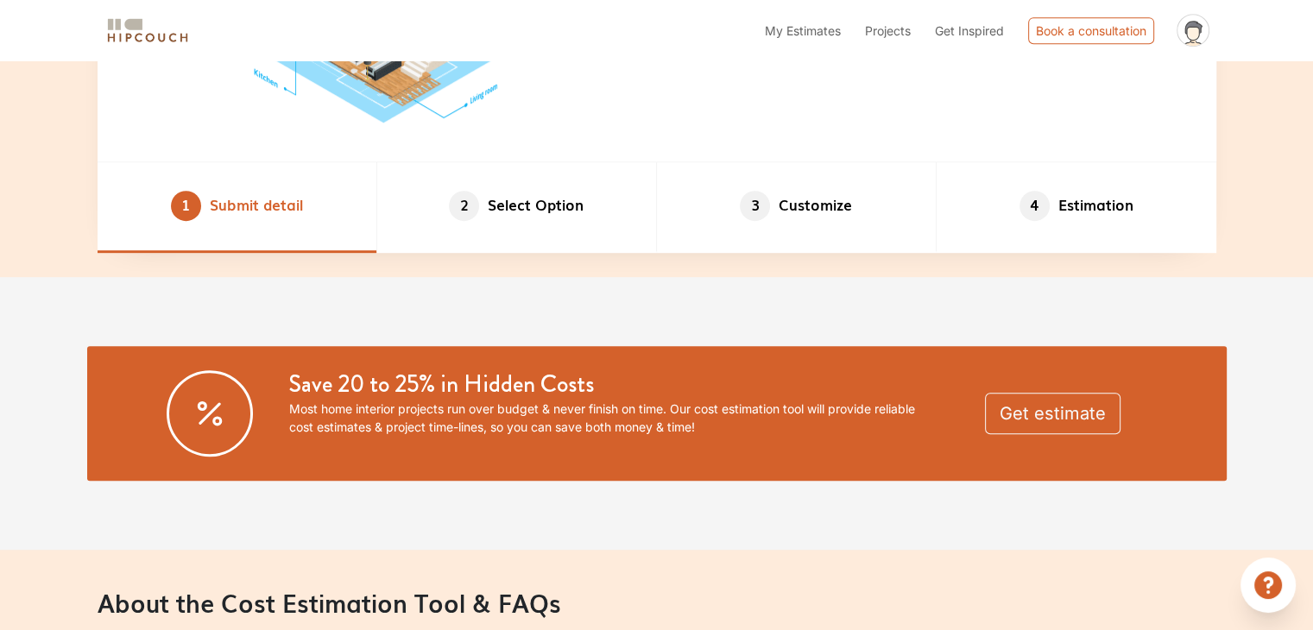
scroll to position [1036, 0]
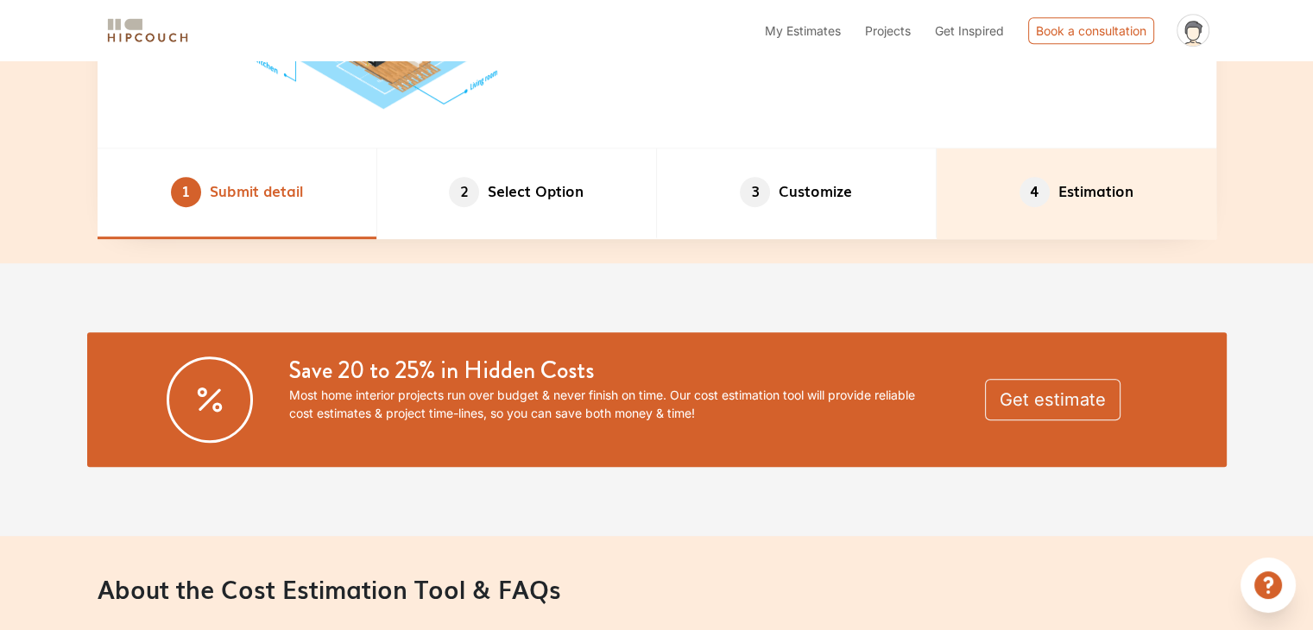
drag, startPoint x: 1064, startPoint y: 206, endPoint x: 1028, endPoint y: 232, distance: 43.9
click at [1064, 205] on li "4 Estimation" at bounding box center [1077, 193] width 280 height 91
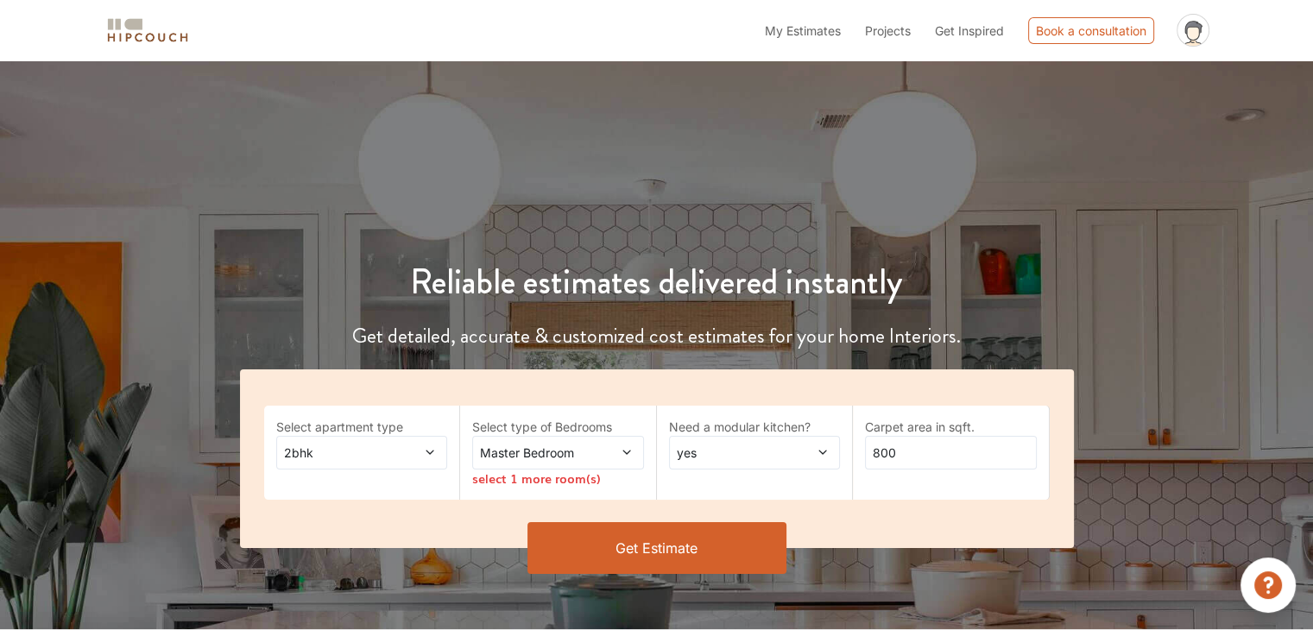
scroll to position [0, 0]
